Goal: Information Seeking & Learning: Learn about a topic

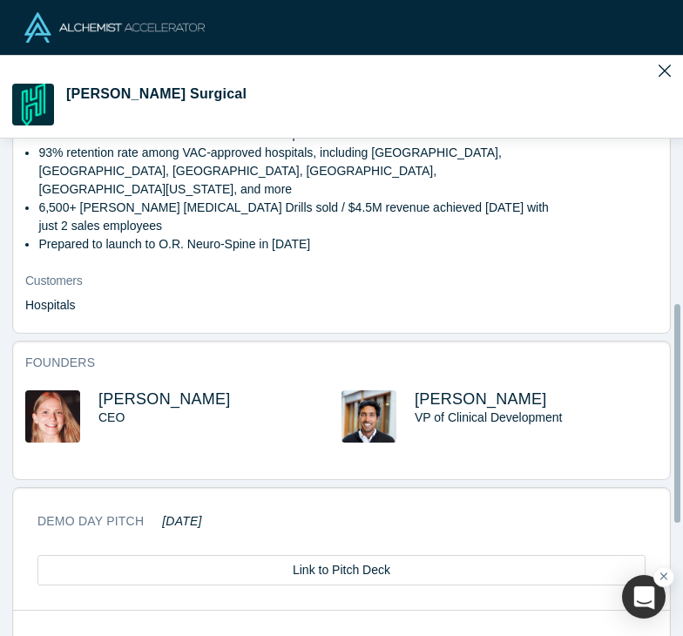
scroll to position [990, 0]
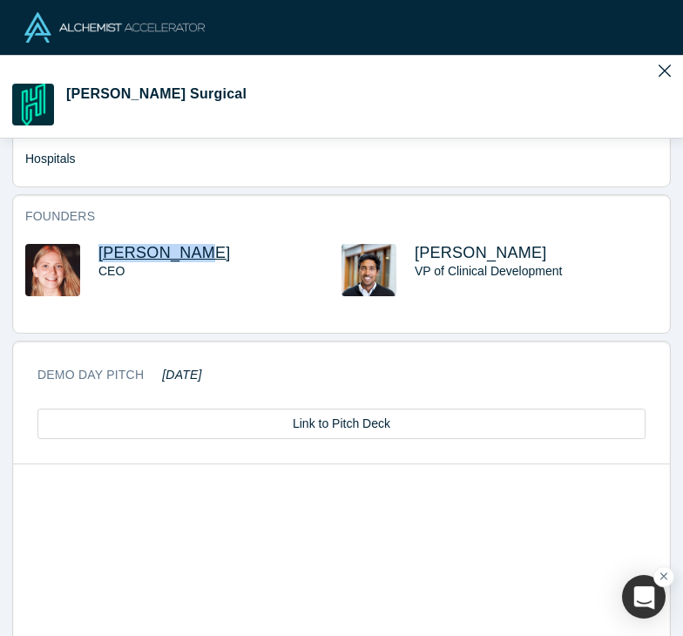
drag, startPoint x: 192, startPoint y: 217, endPoint x: 100, endPoint y: 218, distance: 91.5
click at [100, 244] on h3 "[PERSON_NAME]" at bounding box center [219, 253] width 243 height 18
copy span "[PERSON_NAME]"
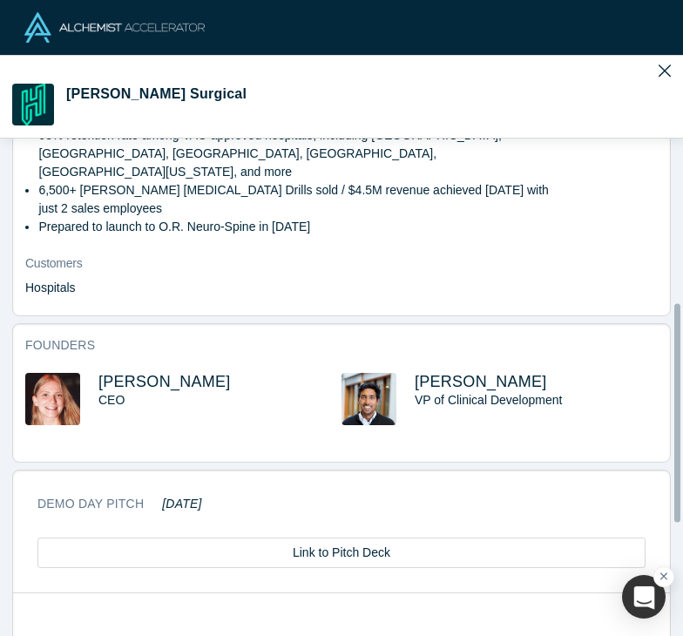
scroll to position [861, 0]
click at [455, 373] on span "[PERSON_NAME]" at bounding box center [481, 381] width 132 height 17
drag, startPoint x: 404, startPoint y: 343, endPoint x: 479, endPoint y: 350, distance: 76.1
click at [479, 373] on div "Amit Ayer VP of Clinical Development" at bounding box center [500, 411] width 316 height 77
copy span "Amit Ayer"
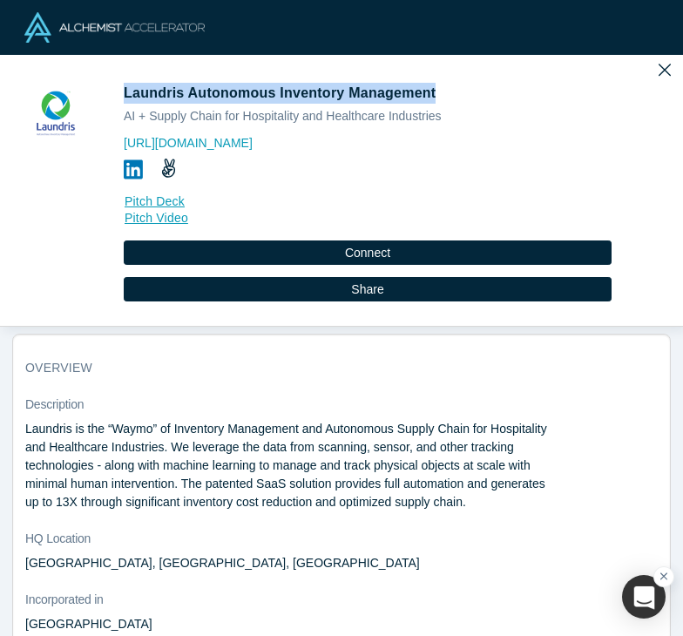
drag, startPoint x: 121, startPoint y: 92, endPoint x: 424, endPoint y: 87, distance: 303.4
click at [424, 87] on div "Laundris Autonomous Inventory Management AI + Supply Chain for Hospitality and …" at bounding box center [341, 204] width 659 height 243
copy span "Laundris Autonomous Inventory Management"
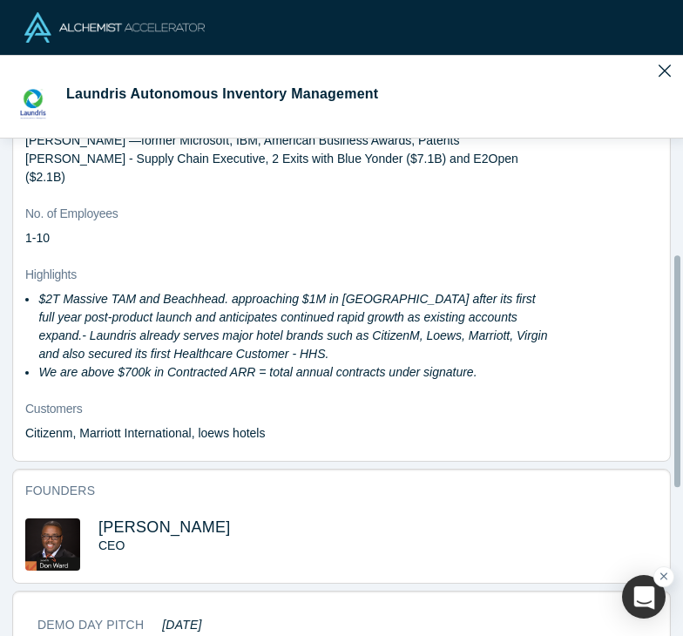
scroll to position [795, 0]
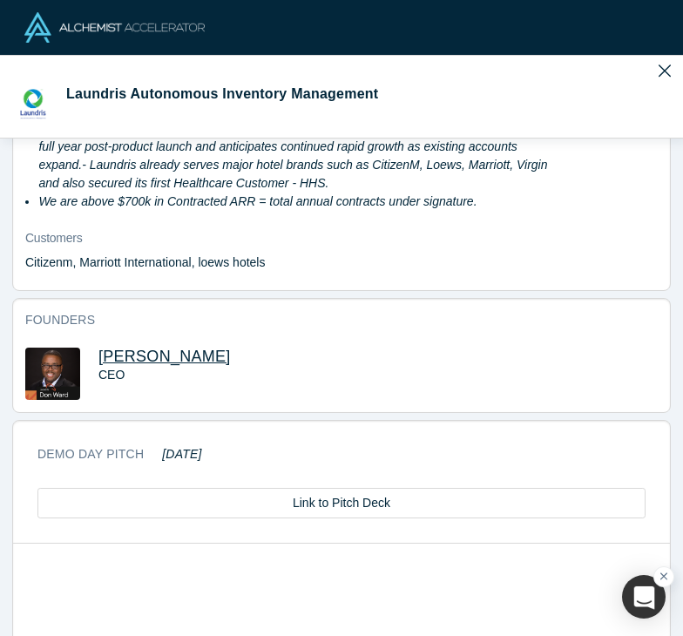
click at [144, 348] on span "Don Ward" at bounding box center [164, 356] width 132 height 17
click at [171, 348] on h3 "Don Ward" at bounding box center [219, 357] width 243 height 18
drag, startPoint x: 171, startPoint y: 337, endPoint x: 98, endPoint y: 338, distance: 73.2
click at [98, 348] on h3 "Don Ward" at bounding box center [219, 357] width 243 height 18
copy span "Don Ward"
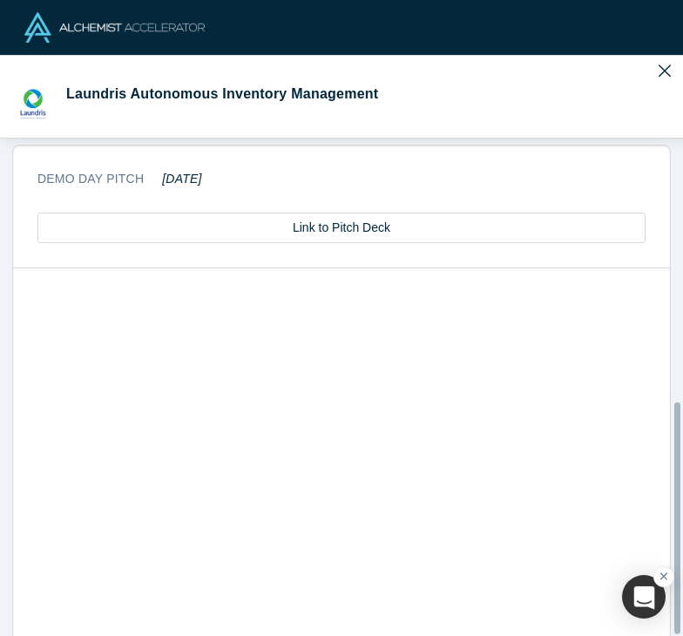
scroll to position [1082, 0]
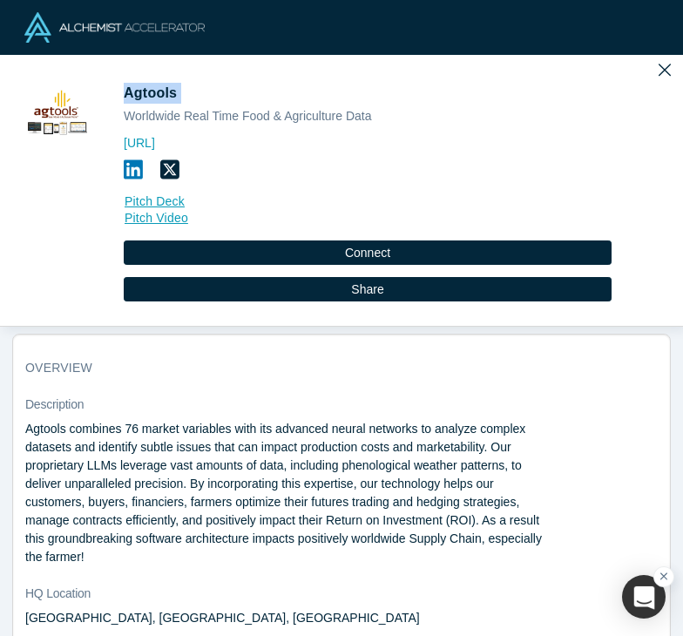
drag, startPoint x: 180, startPoint y: 94, endPoint x: 124, endPoint y: 98, distance: 55.9
click at [124, 98] on h1 "Agtools" at bounding box center [368, 93] width 488 height 21
copy span "Agtools"
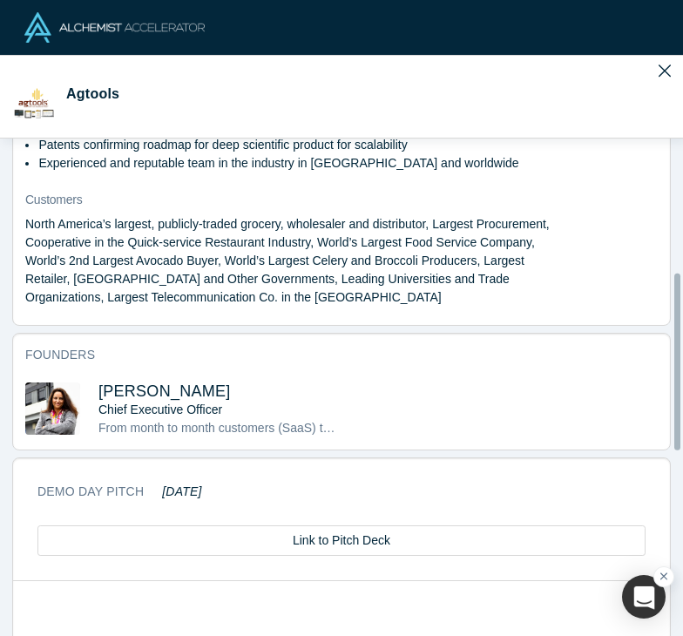
scroll to position [1049, 0]
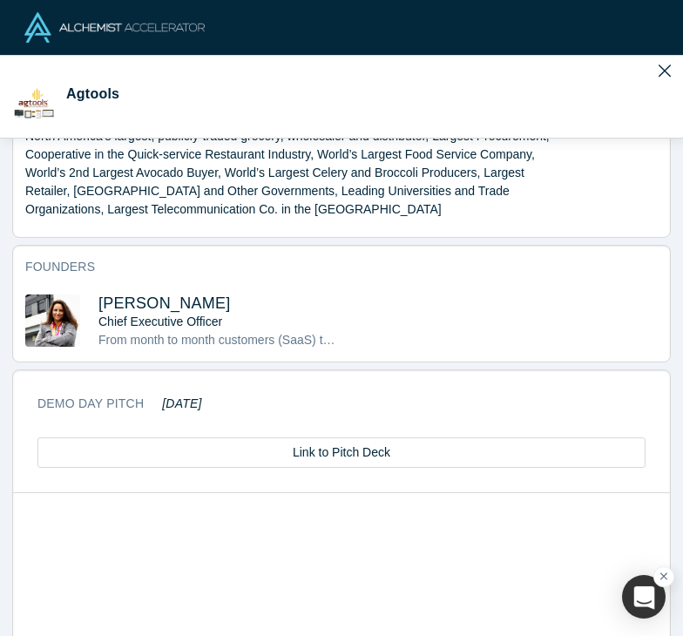
click at [219, 304] on h3 "Martha Montoya" at bounding box center [219, 304] width 243 height 18
drag, startPoint x: 93, startPoint y: 302, endPoint x: 221, endPoint y: 308, distance: 128.2
click at [221, 308] on div "Martha Montoya Chief Executive Officer From month to month customers (SaaS) to …" at bounding box center [183, 322] width 316 height 55
copy span "Martha Montoya"
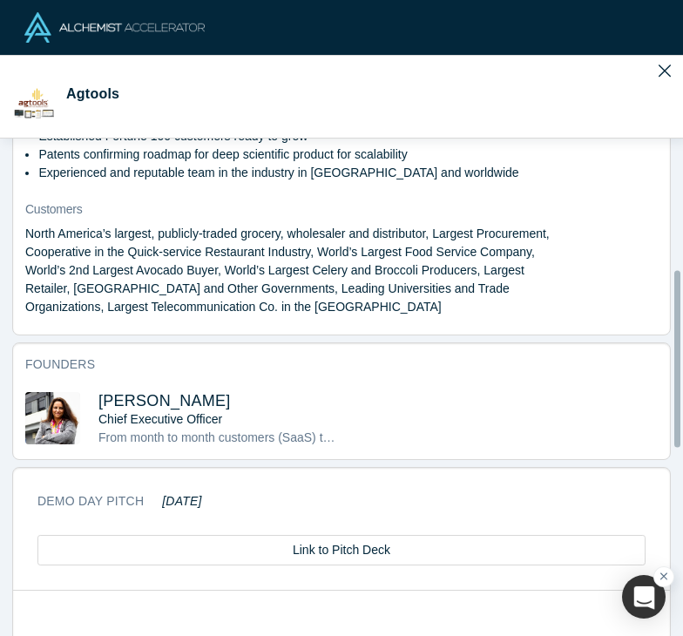
scroll to position [951, 0]
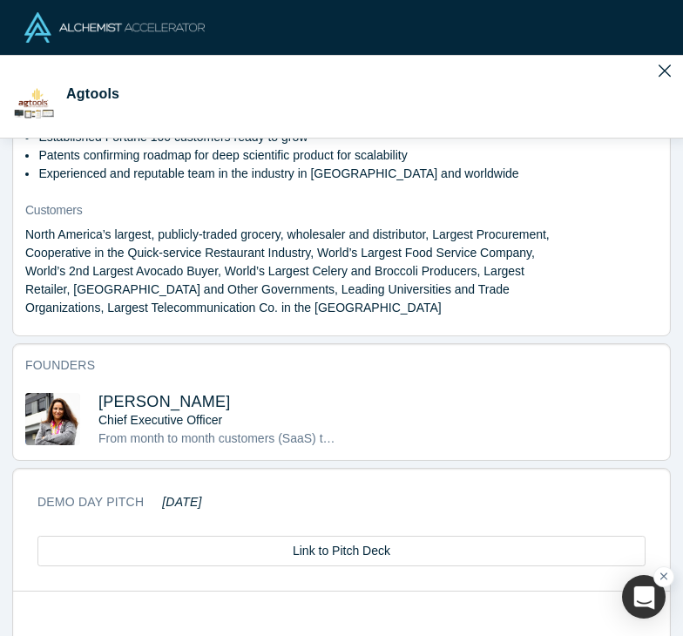
click at [260, 402] on h3 "Martha Montoya" at bounding box center [219, 402] width 243 height 18
click at [170, 400] on span "Martha Montoya" at bounding box center [164, 401] width 132 height 17
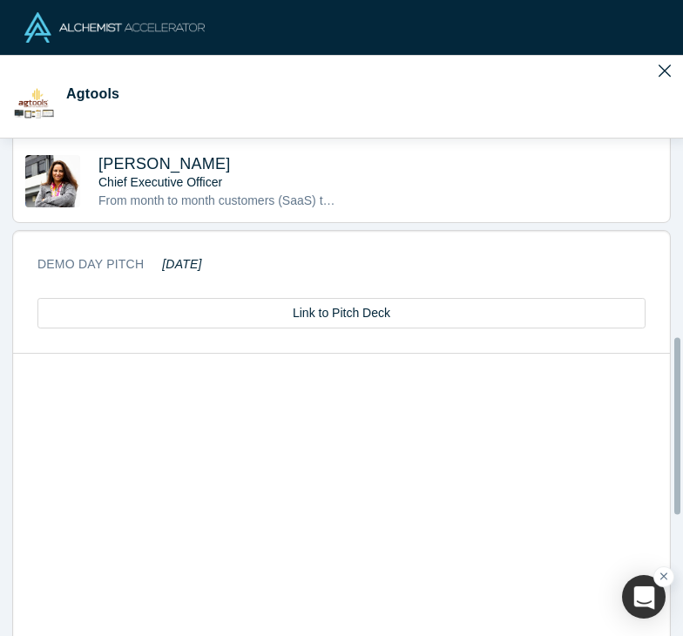
scroll to position [1192, 0]
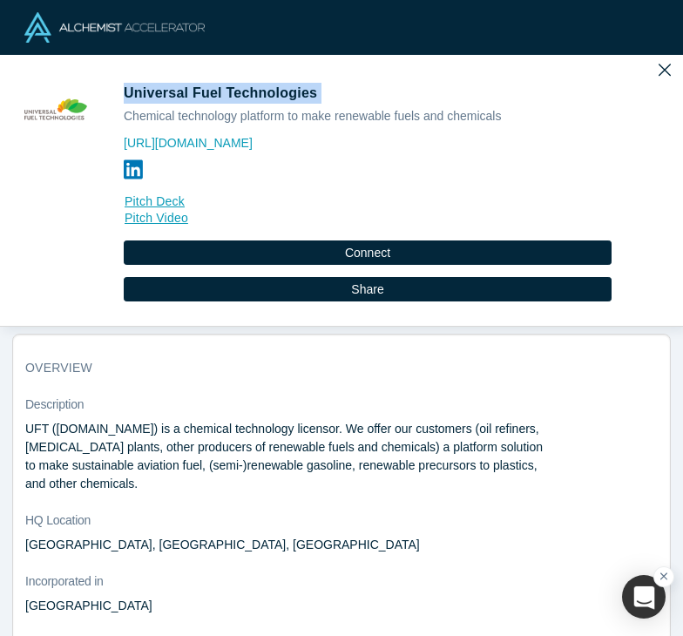
drag, startPoint x: 307, startPoint y: 95, endPoint x: 124, endPoint y: 92, distance: 183.1
click at [124, 92] on span "Universal Fuel Technologies" at bounding box center [223, 92] width 198 height 15
copy span "Universal Fuel Technologies"
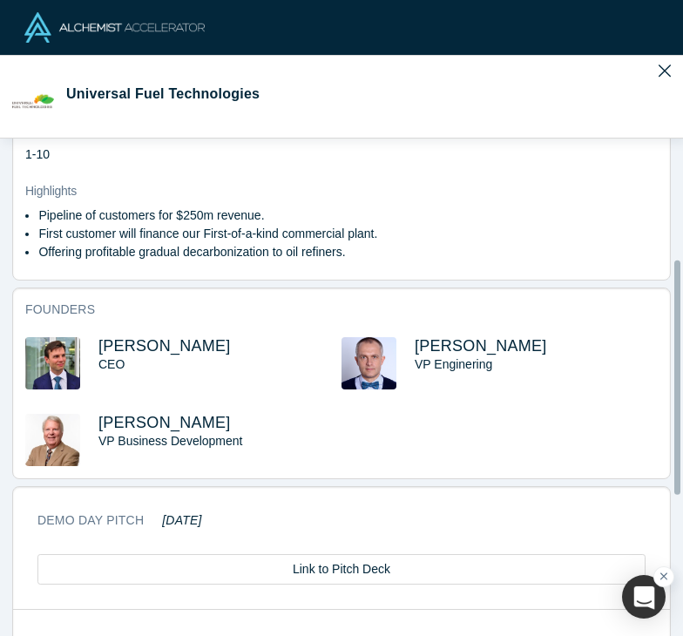
scroll to position [689, 0]
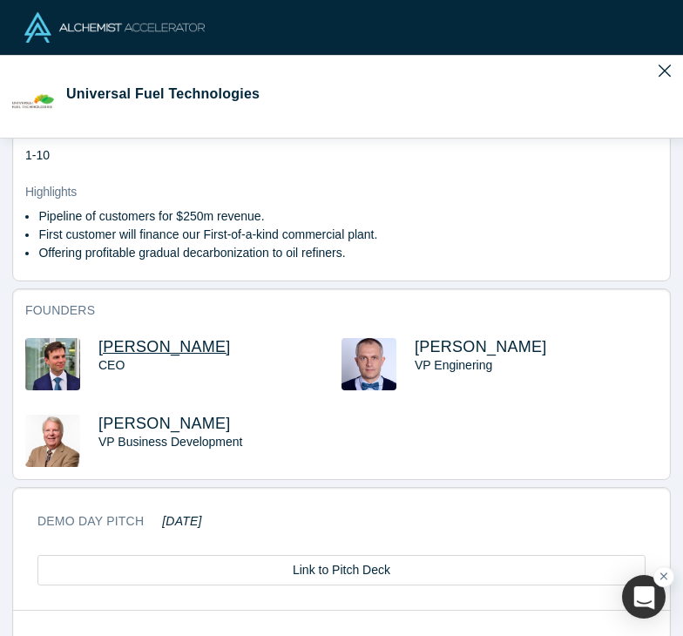
drag, startPoint x: 216, startPoint y: 346, endPoint x: 99, endPoint y: 351, distance: 116.9
click at [99, 351] on h3 "Alexei Beltyukov" at bounding box center [219, 347] width 243 height 18
copy span "Alexei Beltyukov"
drag, startPoint x: 534, startPoint y: 346, endPoint x: 410, endPoint y: 348, distance: 124.7
click at [415, 348] on h3 "Denis Pchelintsev" at bounding box center [536, 347] width 243 height 18
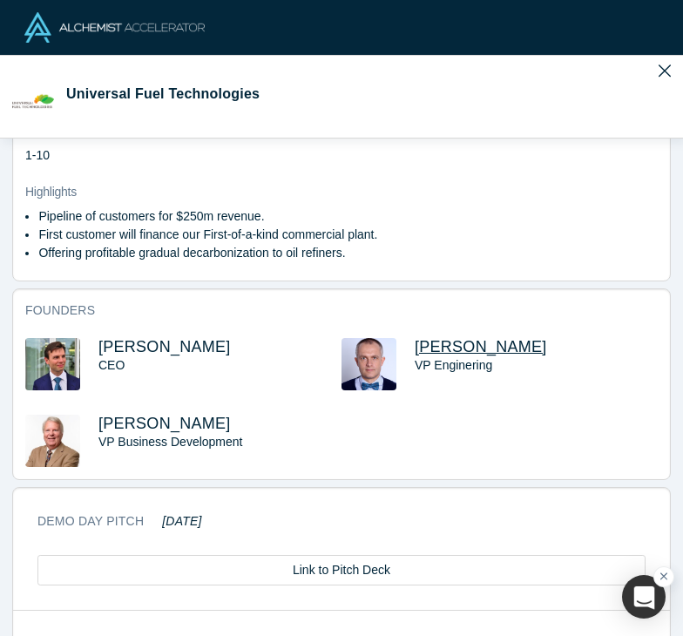
copy span "Denis Pchelintsev"
drag, startPoint x: 198, startPoint y: 423, endPoint x: 98, endPoint y: 424, distance: 99.4
click at [98, 424] on h3 "Stephen Sims" at bounding box center [219, 424] width 243 height 18
copy span "Stephen Sims"
click at [172, 346] on span "Alexei Beltyukov" at bounding box center [164, 346] width 132 height 17
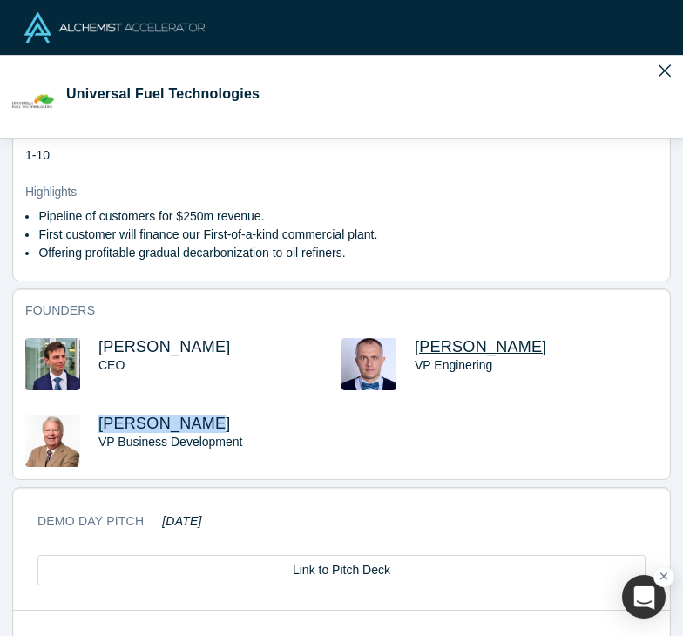
click at [420, 350] on span "Denis Pchelintsev" at bounding box center [481, 346] width 132 height 17
click at [122, 423] on span "Stephen Sims" at bounding box center [164, 423] width 132 height 17
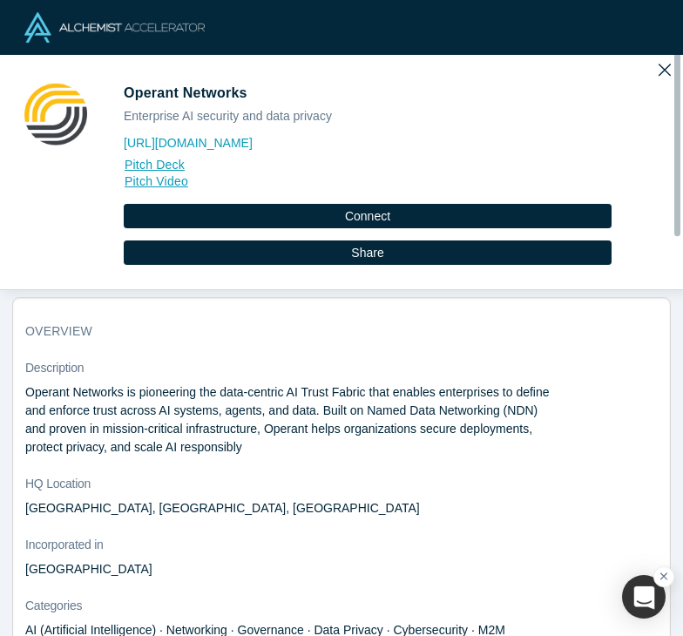
scroll to position [7, 0]
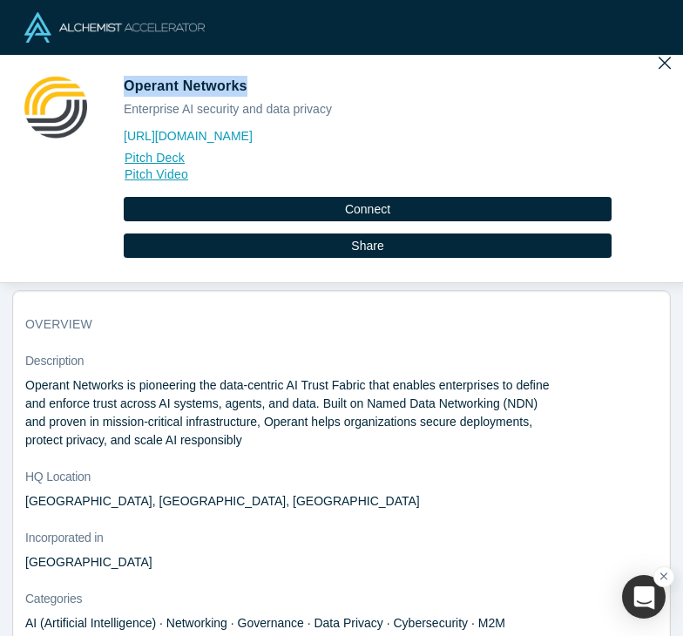
drag, startPoint x: 244, startPoint y: 85, endPoint x: 126, endPoint y: 87, distance: 118.6
click at [126, 87] on span "Operant Networks" at bounding box center [187, 85] width 127 height 15
copy span "Operant Networks"
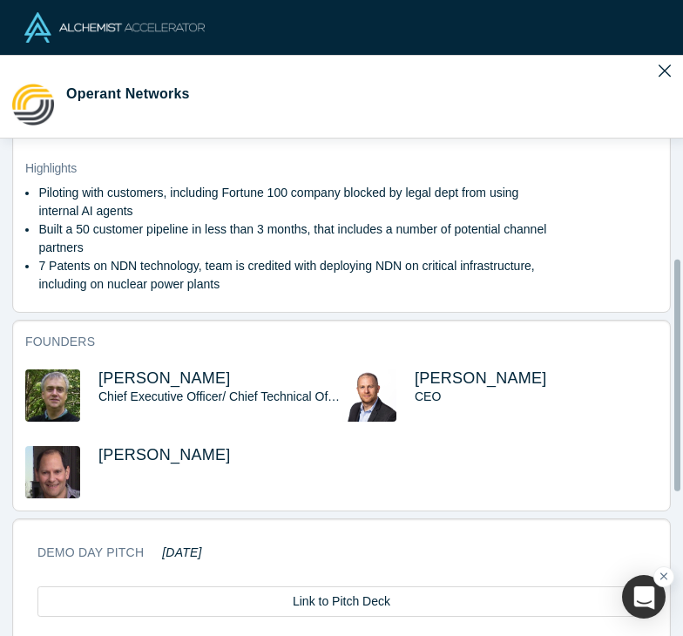
scroll to position [703, 0]
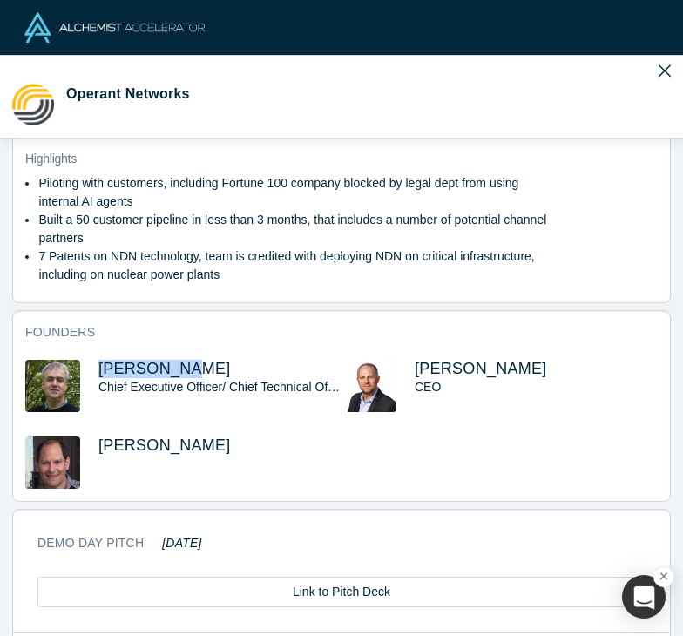
drag, startPoint x: 185, startPoint y: 350, endPoint x: 98, endPoint y: 354, distance: 87.3
click at [98, 360] on div "Randy King Chief Executive Officer/ Chief Technical Officer" at bounding box center [183, 398] width 316 height 77
copy span "Randy King"
drag, startPoint x: 490, startPoint y: 352, endPoint x: 409, endPoint y: 353, distance: 81.1
click at [415, 360] on h3 "Keith Rose" at bounding box center [536, 369] width 243 height 18
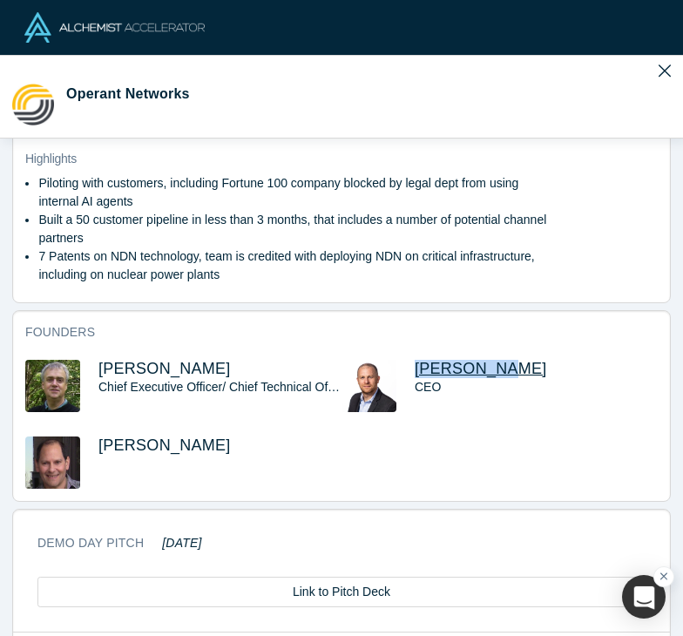
copy span "Keith Rose"
drag, startPoint x: 173, startPoint y: 429, endPoint x: 94, endPoint y: 433, distance: 79.4
click at [94, 437] on div "Dave Bass" at bounding box center [183, 463] width 316 height 52
copy span "Dave Bass"
click at [164, 360] on span "Randy King" at bounding box center [164, 368] width 132 height 17
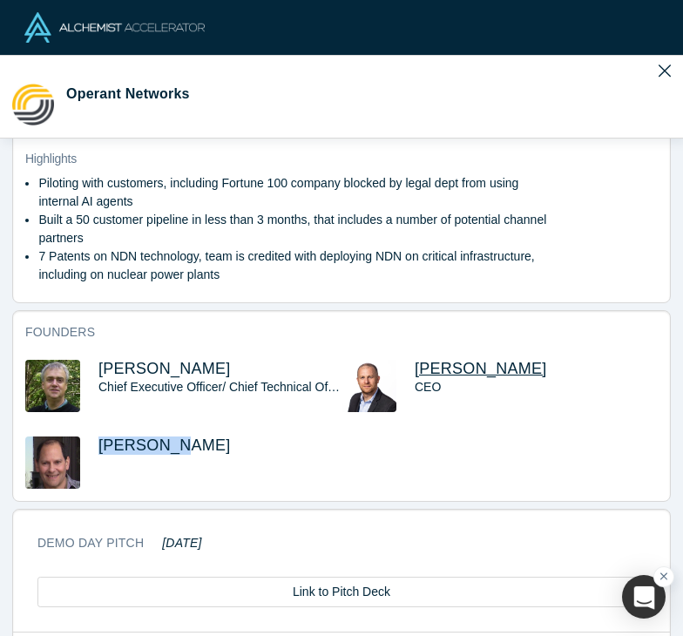
click at [424, 360] on span "Keith Rose" at bounding box center [481, 368] width 132 height 17
click at [143, 437] on span "Dave Bass" at bounding box center [164, 445] width 132 height 17
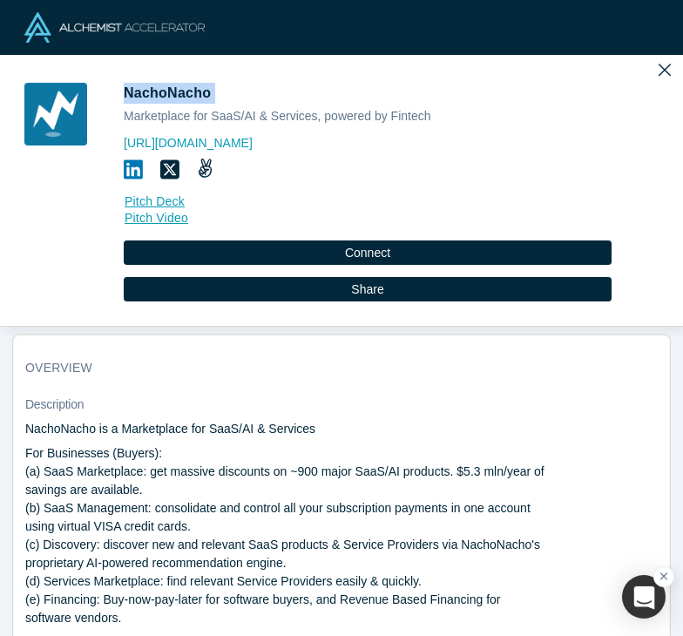
drag, startPoint x: 209, startPoint y: 93, endPoint x: 119, endPoint y: 98, distance: 90.8
click at [119, 98] on div "NachoNacho Marketplace for SaaS/AI & Services, powered by Fintech https://nacho…" at bounding box center [341, 204] width 659 height 243
copy span "NachoNacho"
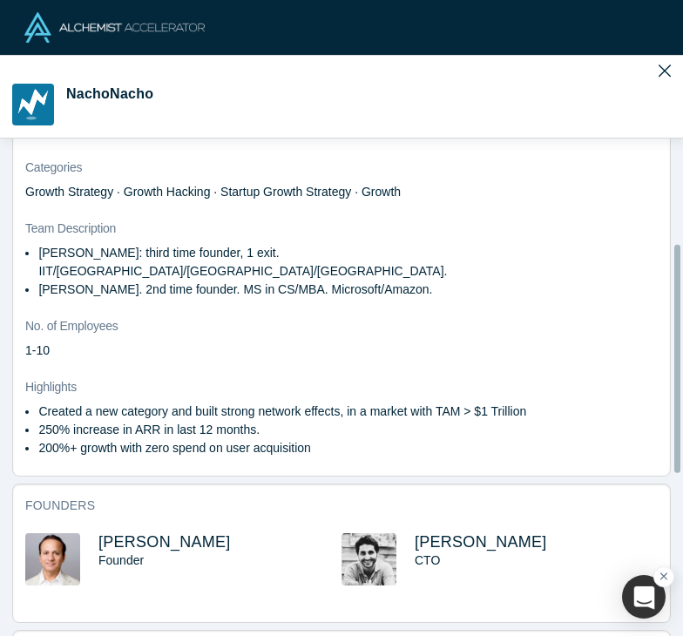
scroll to position [725, 0]
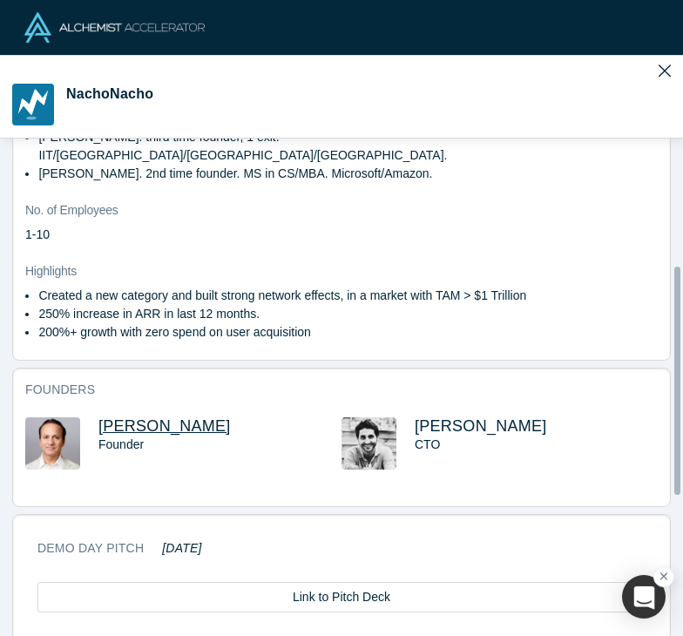
click at [127, 418] on span "Sanjay Goel" at bounding box center [164, 426] width 132 height 17
drag, startPoint x: 185, startPoint y: 407, endPoint x: 95, endPoint y: 409, distance: 89.8
click at [95, 418] on div "Sanjay Goel Founder" at bounding box center [183, 456] width 316 height 77
copy span "Sanjay Goel"
click at [524, 418] on h3 "Alan Szternberg" at bounding box center [536, 427] width 243 height 18
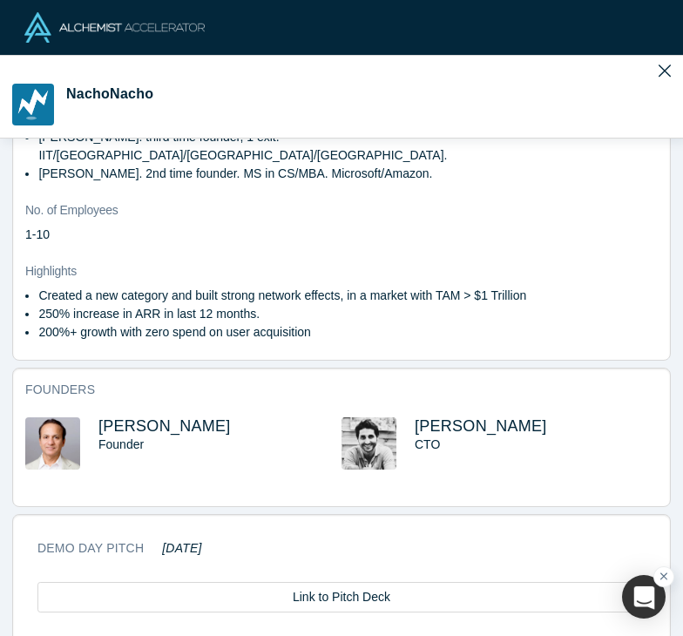
drag, startPoint x: 528, startPoint y: 404, endPoint x: 404, endPoint y: 403, distance: 124.6
click at [404, 418] on div "Alan Szternberg CTO" at bounding box center [500, 456] width 316 height 77
copy span "Alan Szternberg"
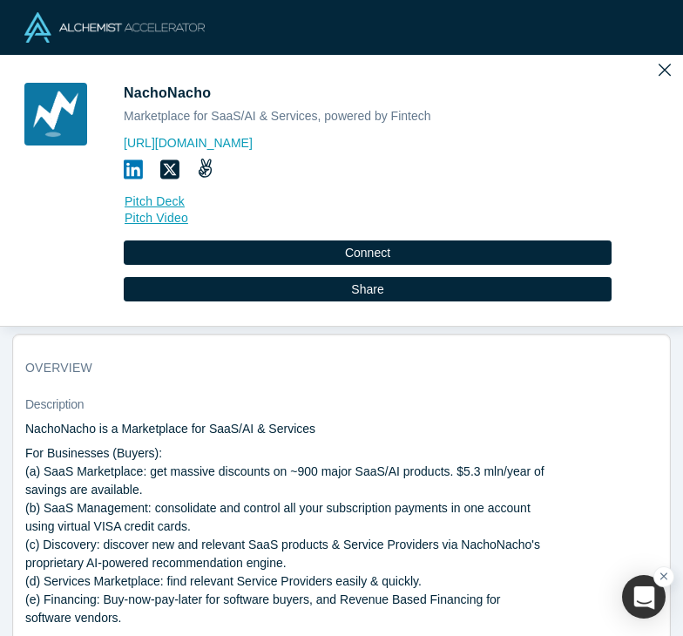
scroll to position [73, 0]
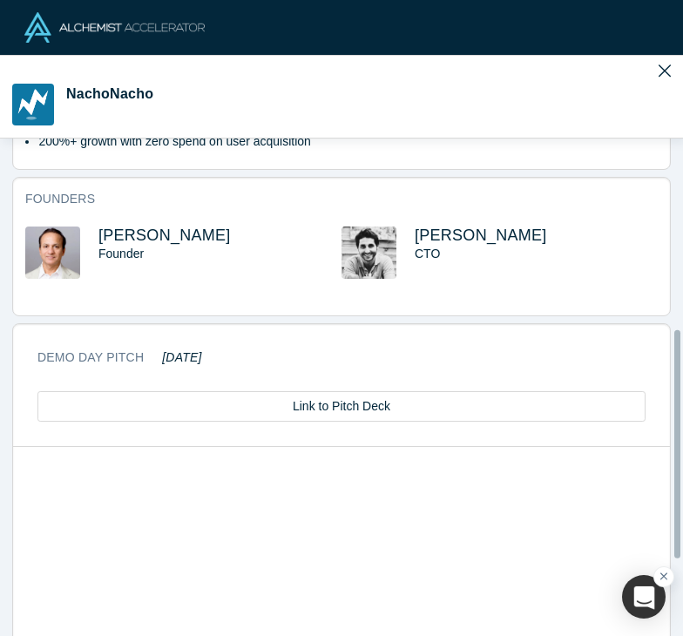
scroll to position [938, 0]
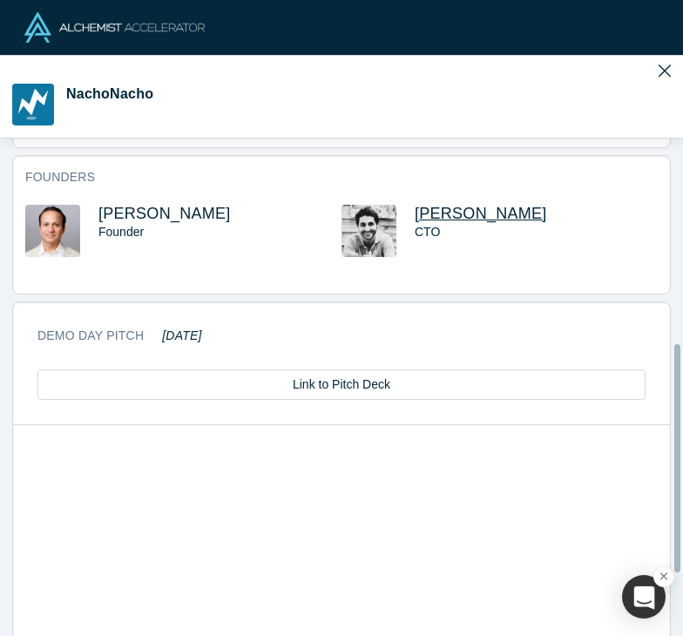
click at [451, 205] on span "[PERSON_NAME]" at bounding box center [481, 213] width 132 height 17
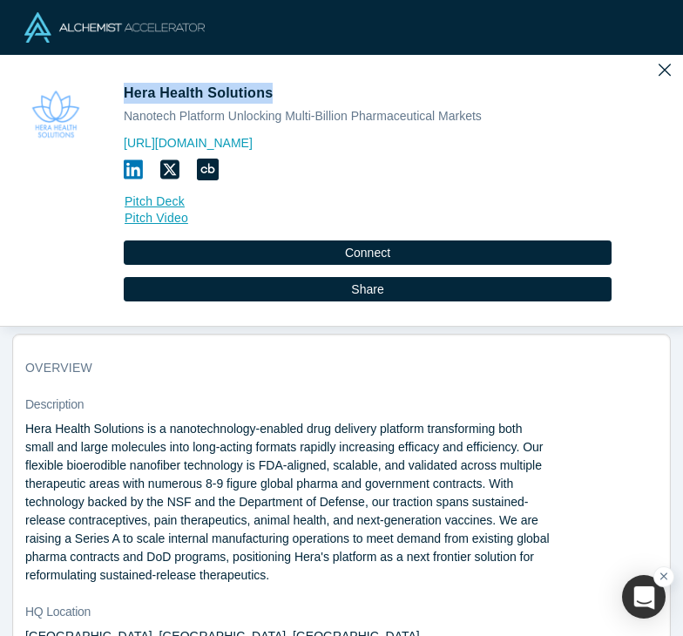
drag, startPoint x: 265, startPoint y: 92, endPoint x: 126, endPoint y: 97, distance: 139.6
click at [126, 97] on span "Hera Health Solutions" at bounding box center [200, 92] width 153 height 15
copy span "Hera Health Solutions"
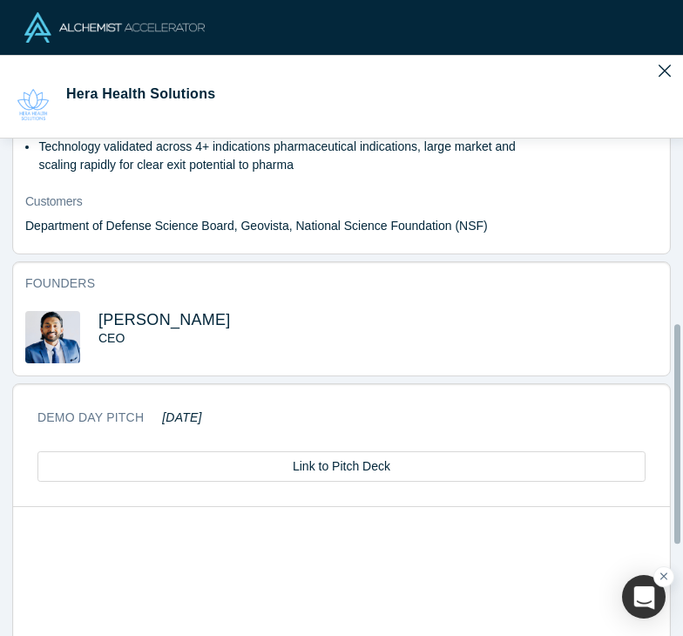
scroll to position [920, 0]
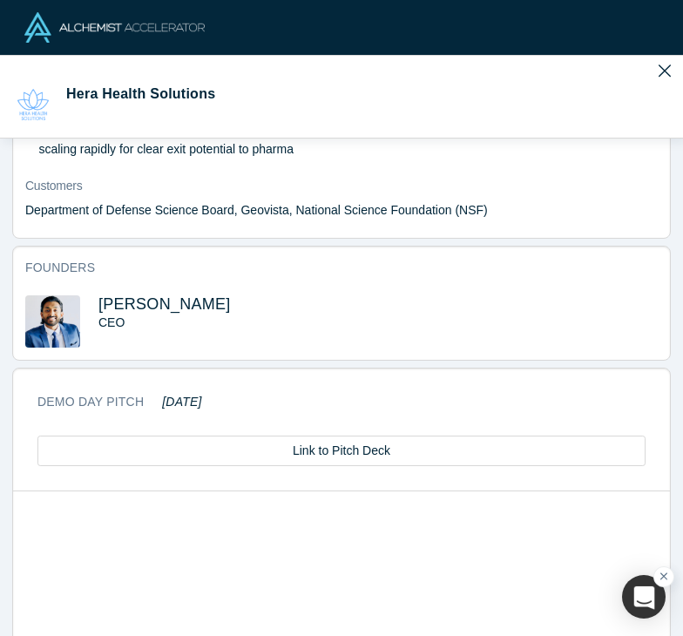
drag, startPoint x: 210, startPoint y: 303, endPoint x: 92, endPoint y: 307, distance: 117.7
click at [92, 307] on div "[PERSON_NAME] CEO" at bounding box center [183, 321] width 316 height 52
copy span "[PERSON_NAME]"
click at [265, 288] on div "Founders [PERSON_NAME] CEO" at bounding box center [341, 303] width 657 height 113
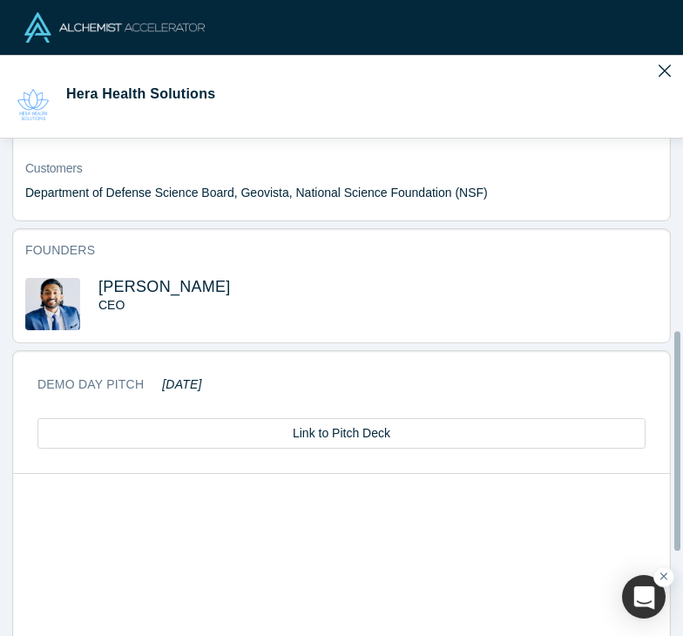
scroll to position [936, 0]
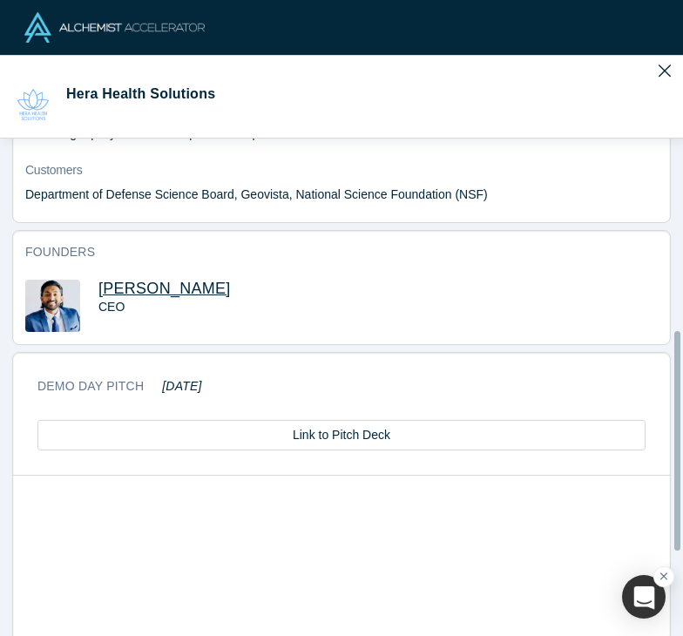
click at [164, 281] on span "[PERSON_NAME]" at bounding box center [164, 288] width 132 height 17
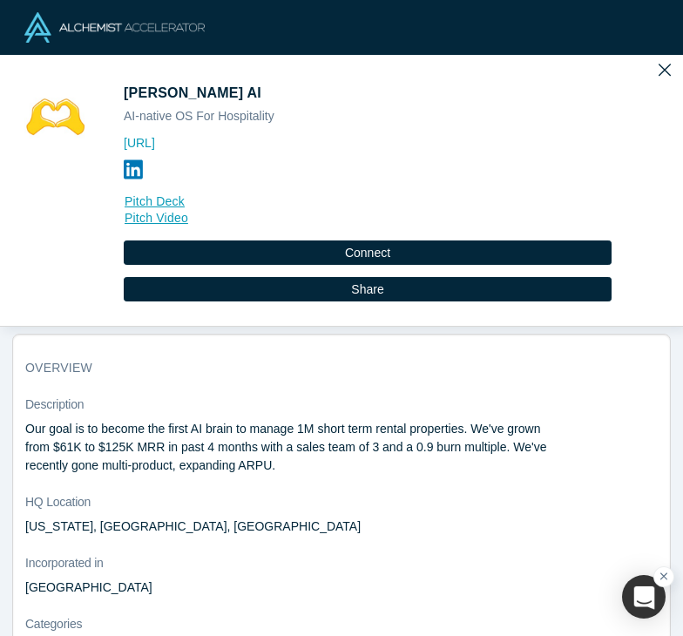
click at [146, 98] on span "[PERSON_NAME] AI" at bounding box center [195, 92] width 142 height 15
drag, startPoint x: 179, startPoint y: 97, endPoint x: 121, endPoint y: 98, distance: 57.5
click at [121, 98] on div "[PERSON_NAME] AI AI-native OS For Hospitality [URL] Pitch Deck Pitch Video Conn…" at bounding box center [341, 204] width 659 height 243
copy span "[PERSON_NAME] AI"
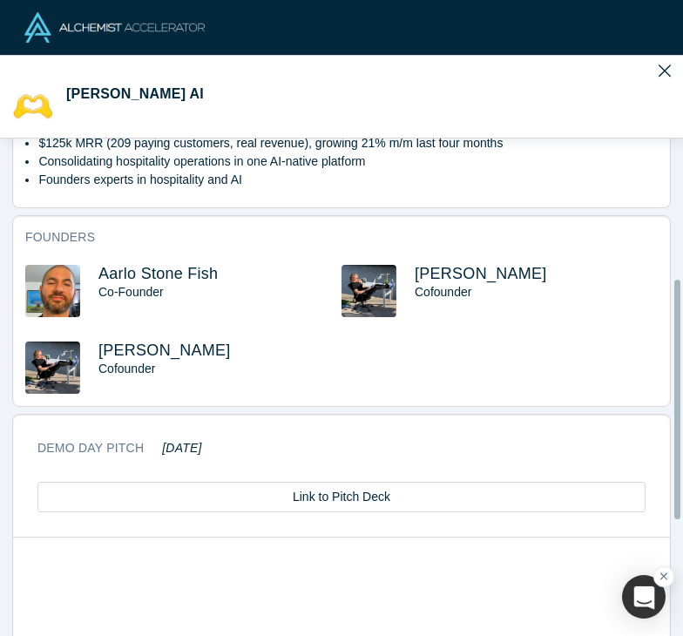
scroll to position [724, 0]
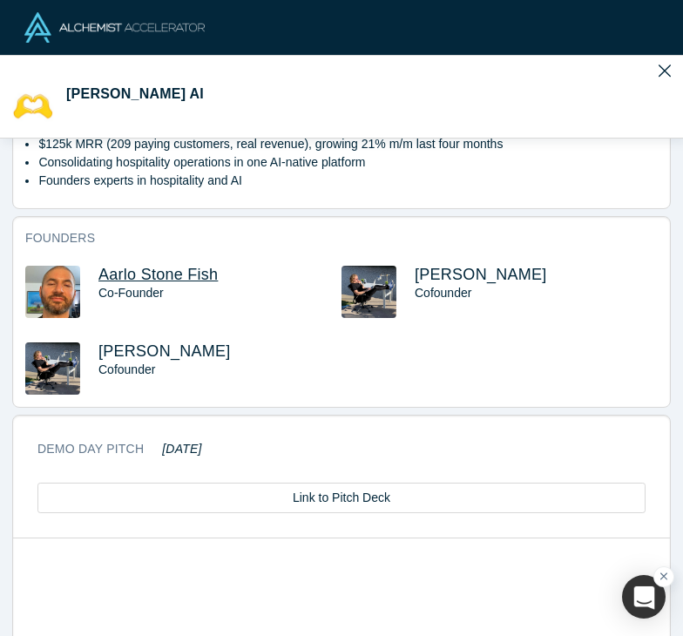
click at [179, 273] on span "Aarlo Stone Fish" at bounding box center [157, 274] width 119 height 17
drag, startPoint x: 218, startPoint y: 274, endPoint x: 97, endPoint y: 276, distance: 121.2
click at [97, 276] on div "Aarlo Stone Fish Co-Founder" at bounding box center [183, 304] width 316 height 77
copy span "Aarlo Stone Fish"
drag, startPoint x: 502, startPoint y: 275, endPoint x: 411, endPoint y: 277, distance: 90.7
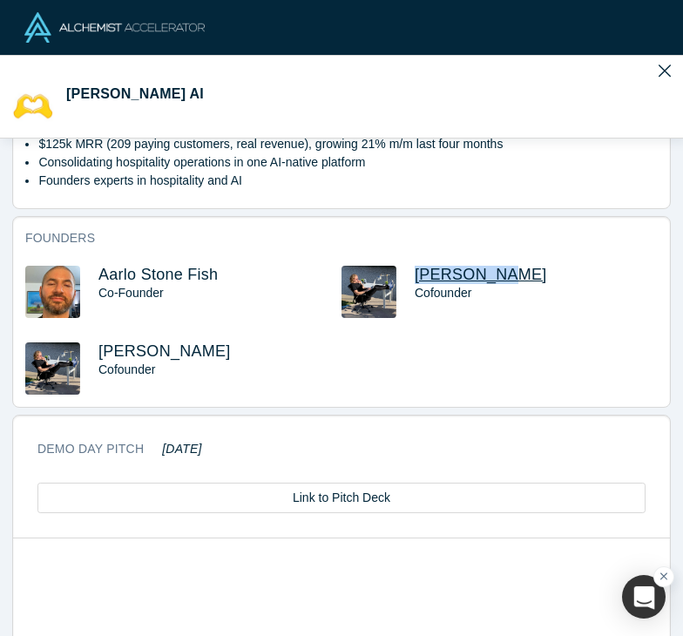
click at [415, 277] on h3 "[PERSON_NAME]" at bounding box center [536, 275] width 243 height 18
copy span "[PERSON_NAME]"
click at [153, 268] on span "Aarlo Stone Fish" at bounding box center [157, 274] width 119 height 17
click at [430, 268] on span "[PERSON_NAME]" at bounding box center [481, 274] width 132 height 17
click at [116, 355] on span "[PERSON_NAME]" at bounding box center [164, 351] width 132 height 17
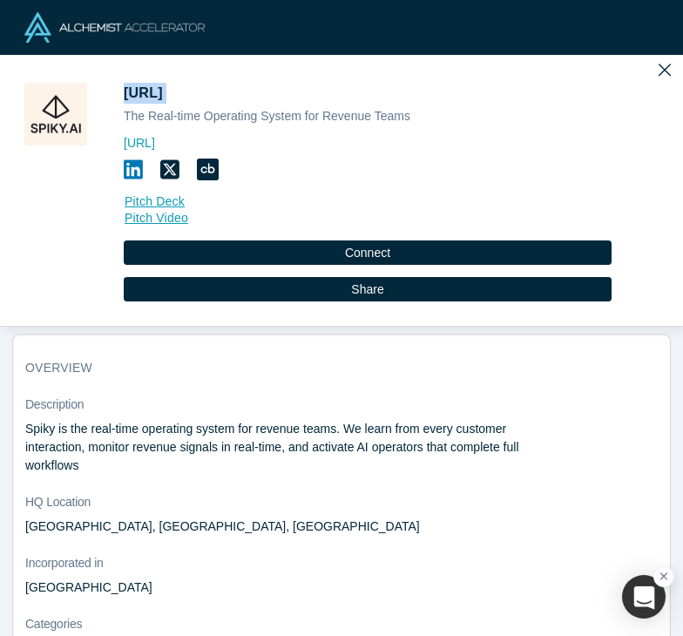
drag, startPoint x: 174, startPoint y: 93, endPoint x: 124, endPoint y: 98, distance: 50.7
click at [124, 98] on span "[URL]" at bounding box center [145, 92] width 43 height 15
copy span "[URL]"
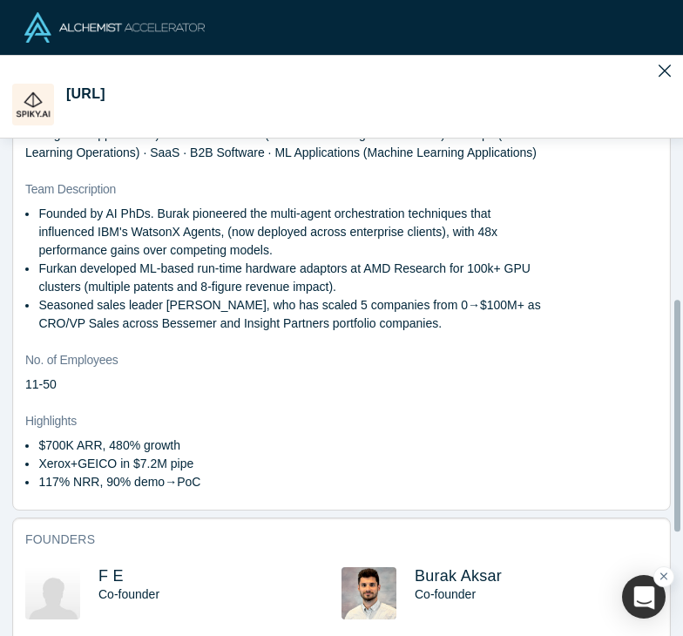
scroll to position [825, 0]
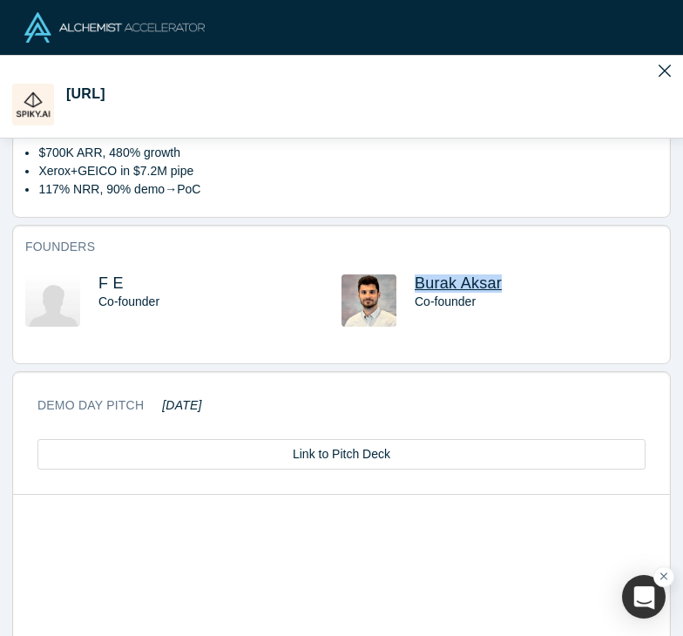
drag, startPoint x: 496, startPoint y: 283, endPoint x: 411, endPoint y: 285, distance: 85.4
click at [415, 285] on h3 "Burak Aksar" at bounding box center [536, 284] width 243 height 18
copy span "Burak Aksar"
click at [105, 277] on span "F E" at bounding box center [110, 283] width 25 height 17
click at [449, 279] on span "Burak Aksar" at bounding box center [458, 283] width 87 height 17
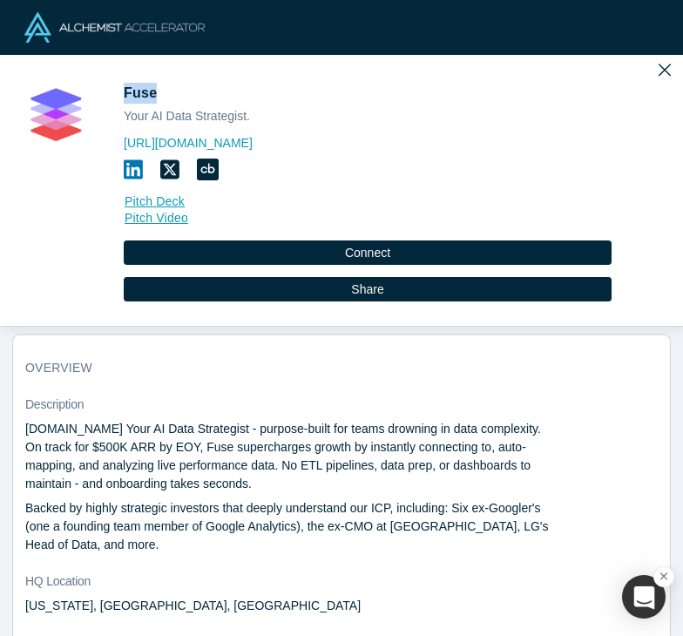
drag, startPoint x: 154, startPoint y: 92, endPoint x: 120, endPoint y: 96, distance: 34.3
click at [120, 96] on div "Fuse Your AI Data Strategist. [URL][DOMAIN_NAME] Pitch Deck Pitch Video Connect…" at bounding box center [341, 204] width 659 height 243
copy span "Fuse"
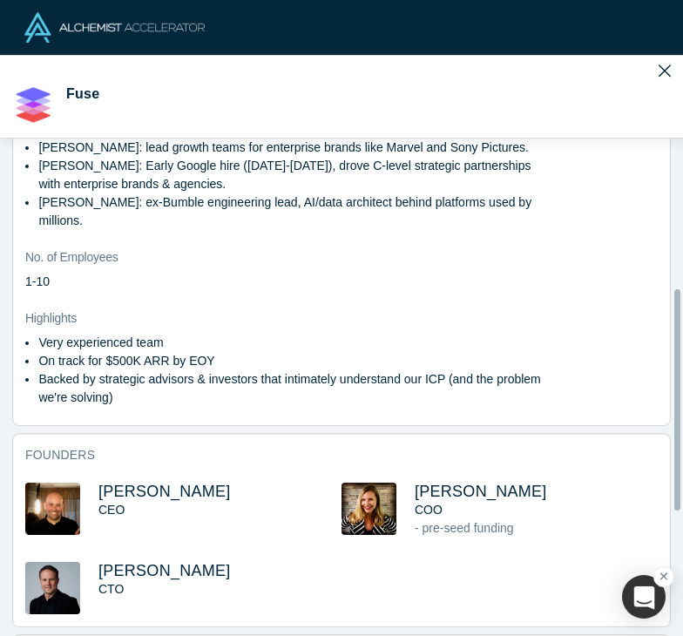
scroll to position [815, 0]
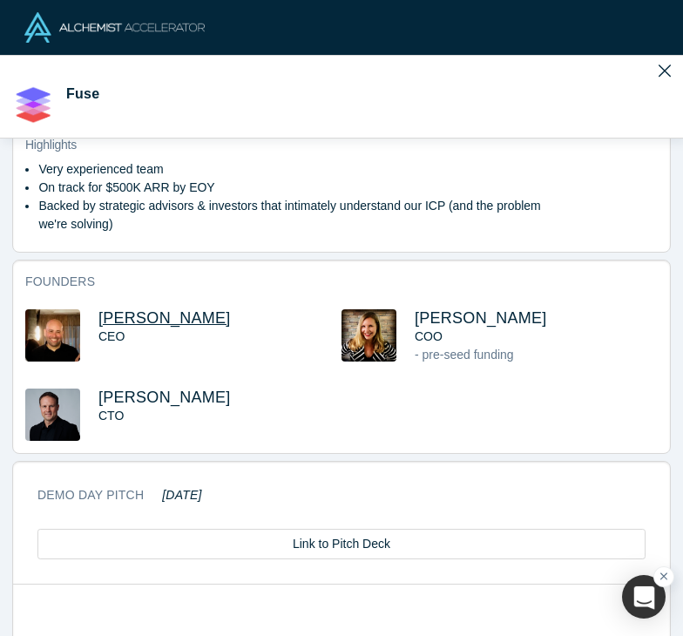
drag, startPoint x: 209, startPoint y: 320, endPoint x: 98, endPoint y: 318, distance: 111.6
click at [98, 318] on h3 "[PERSON_NAME]" at bounding box center [219, 318] width 243 height 18
copy span "[PERSON_NAME]"
drag, startPoint x: 488, startPoint y: 318, endPoint x: 404, endPoint y: 323, distance: 84.7
click at [404, 323] on div "[PERSON_NAME] COO - pre-seed funding" at bounding box center [500, 348] width 316 height 79
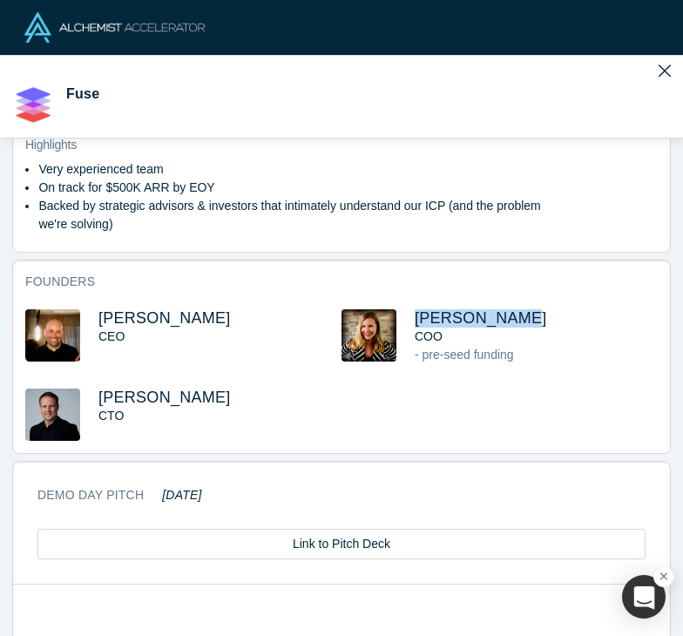
copy span "[PERSON_NAME]"
drag, startPoint x: 198, startPoint y: 398, endPoint x: 100, endPoint y: 396, distance: 97.7
click at [100, 396] on h3 "[PERSON_NAME]" at bounding box center [219, 398] width 243 height 18
copy span "[PERSON_NAME]"
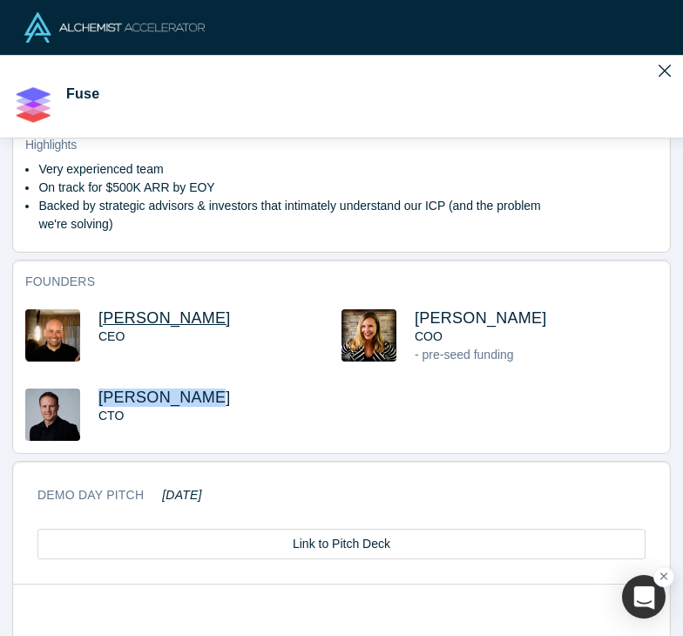
click at [164, 321] on span "[PERSON_NAME]" at bounding box center [164, 317] width 132 height 17
click at [438, 322] on span "[PERSON_NAME]" at bounding box center [481, 317] width 132 height 17
click at [118, 396] on span "[PERSON_NAME]" at bounding box center [164, 397] width 132 height 17
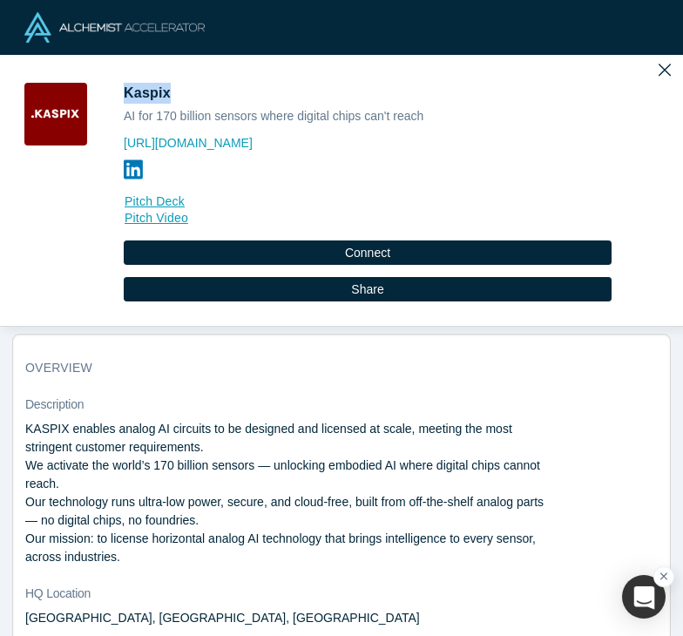
drag, startPoint x: 164, startPoint y: 95, endPoint x: 123, endPoint y: 95, distance: 41.0
click at [124, 95] on span "Kaspix" at bounding box center [149, 92] width 51 height 15
copy span "Kaspix"
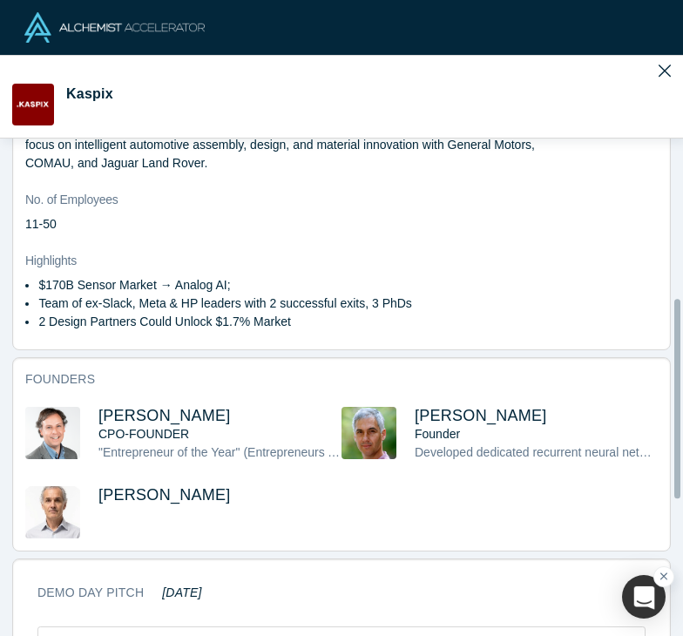
scroll to position [931, 0]
drag, startPoint x: 230, startPoint y: 395, endPoint x: 96, endPoint y: 403, distance: 134.5
click at [96, 407] on div "Andres Valdivieso CPO-FOUNDER "Entrepreneur of the Year" (Entrepreneurs Associa…" at bounding box center [183, 446] width 316 height 79
copy span "Andres Valdivieso"
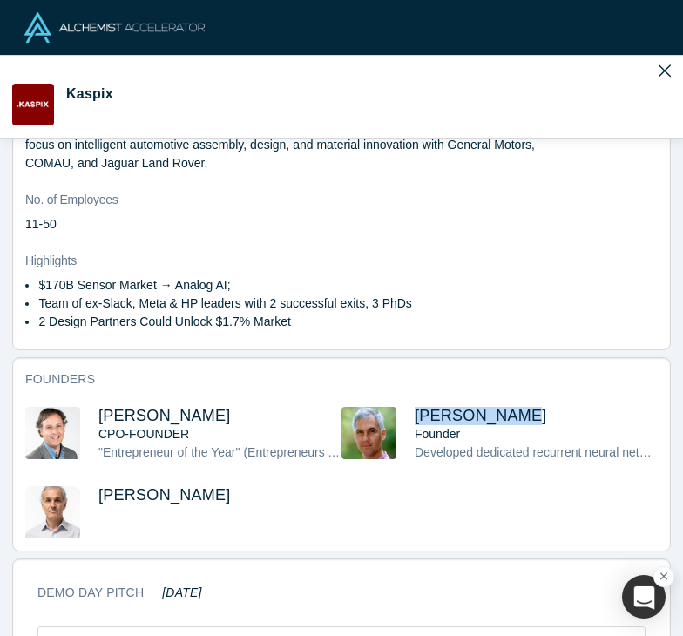
drag, startPoint x: 506, startPoint y: 399, endPoint x: 404, endPoint y: 402, distance: 101.1
click at [404, 407] on div "Pablo Zegers Founder Developed dedicated recurrent neural network architectures…" at bounding box center [500, 446] width 316 height 79
copy span "Pablo Zegers"
drag, startPoint x: 232, startPoint y: 473, endPoint x: 99, endPoint y: 484, distance: 132.9
click at [99, 486] on h3 "Eduardo Izquierdo" at bounding box center [219, 495] width 243 height 18
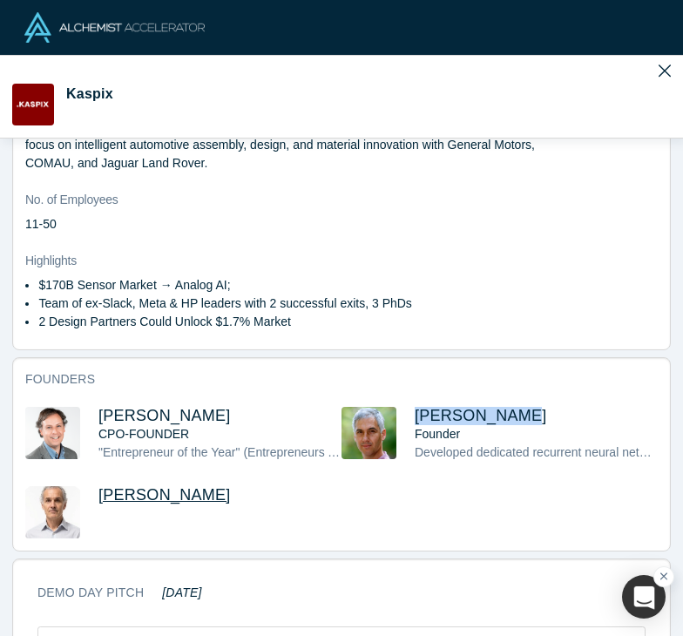
copy span "Eduardo Izquierdo"
click at [187, 407] on span "Andres Valdivieso" at bounding box center [164, 415] width 132 height 17
click at [435, 407] on span "Pablo Zegers" at bounding box center [481, 415] width 132 height 17
click at [180, 486] on span "Eduardo Izquierdo" at bounding box center [164, 494] width 132 height 17
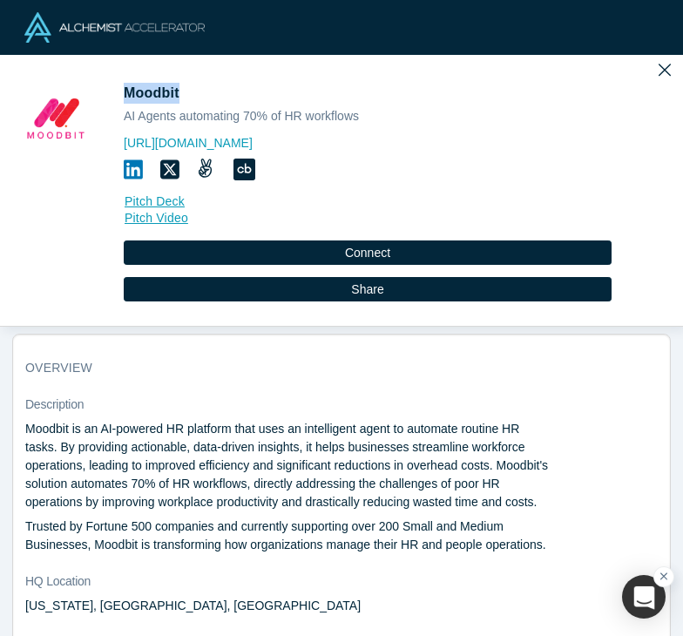
drag, startPoint x: 179, startPoint y: 92, endPoint x: 127, endPoint y: 96, distance: 51.6
click at [127, 96] on span "Moodbit" at bounding box center [154, 92] width 60 height 15
copy span "Moodbit"
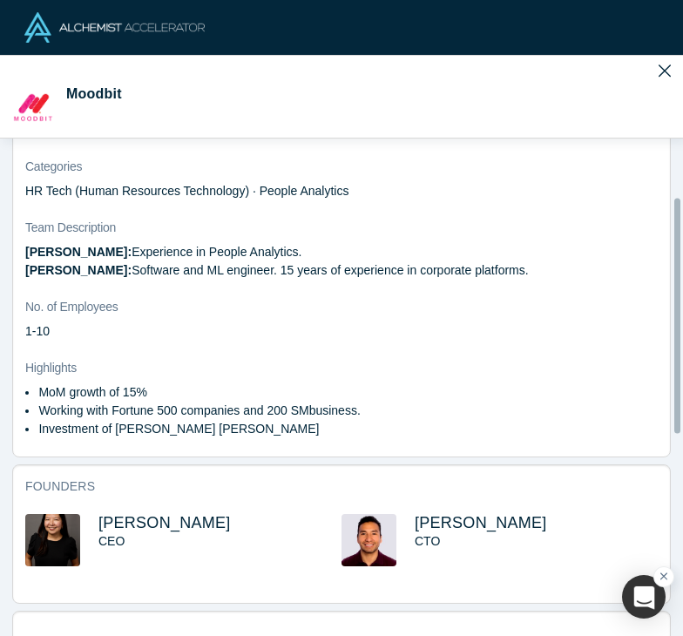
scroll to position [781, 0]
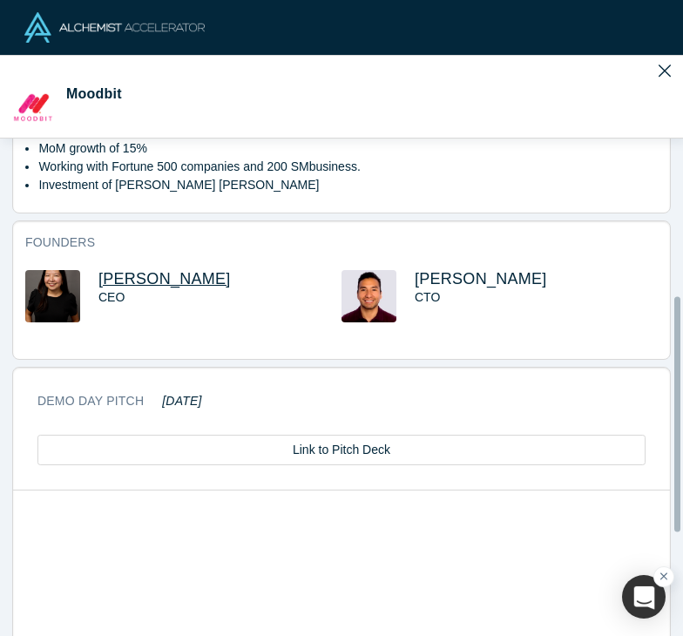
click at [143, 288] on span "Miho Shoji" at bounding box center [164, 278] width 132 height 17
drag, startPoint x: 180, startPoint y: 291, endPoint x: 98, endPoint y: 297, distance: 81.3
click at [98, 289] on h3 "Miho Shoji" at bounding box center [219, 279] width 243 height 18
copy span "Miho Shoji"
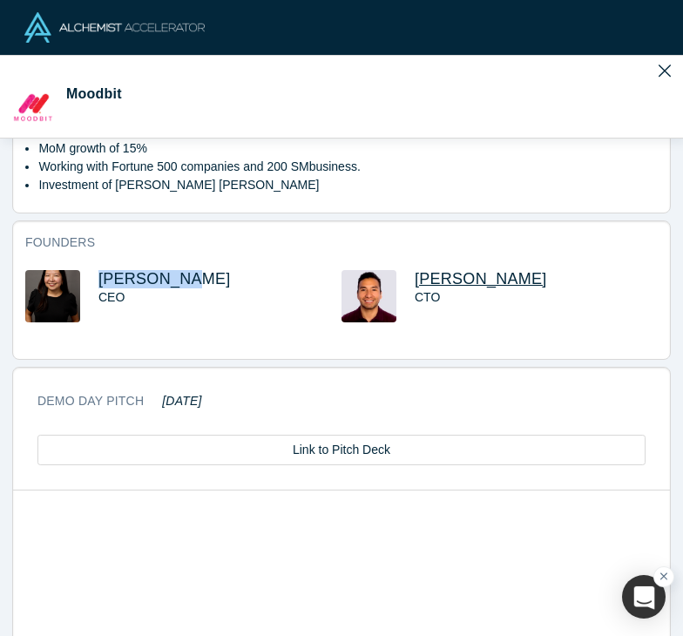
click at [503, 288] on span "Alfredo Jaldin" at bounding box center [481, 278] width 132 height 17
drag, startPoint x: 510, startPoint y: 301, endPoint x: 407, endPoint y: 298, distance: 102.9
click at [407, 298] on div "Alfredo Jaldin CTO" at bounding box center [500, 308] width 316 height 77
copy span "Alfredo Jaldin"
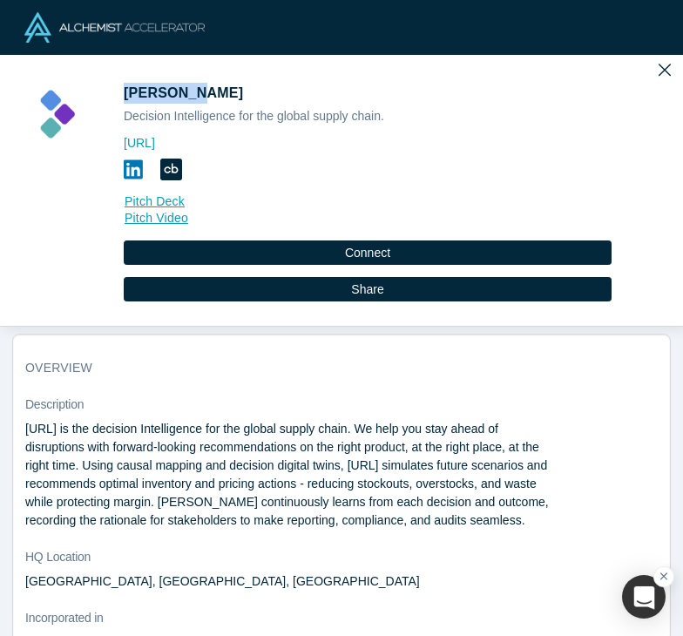
drag, startPoint x: 189, startPoint y: 90, endPoint x: 126, endPoint y: 96, distance: 63.1
click at [126, 96] on span "[PERSON_NAME]" at bounding box center [186, 92] width 124 height 15
copy span "[PERSON_NAME]"
click at [485, 360] on h3 "overview" at bounding box center [329, 368] width 608 height 18
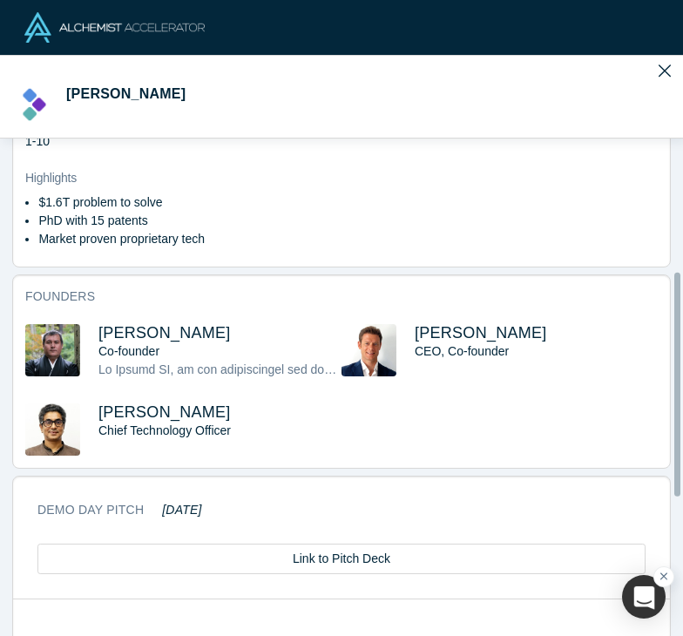
scroll to position [784, 0]
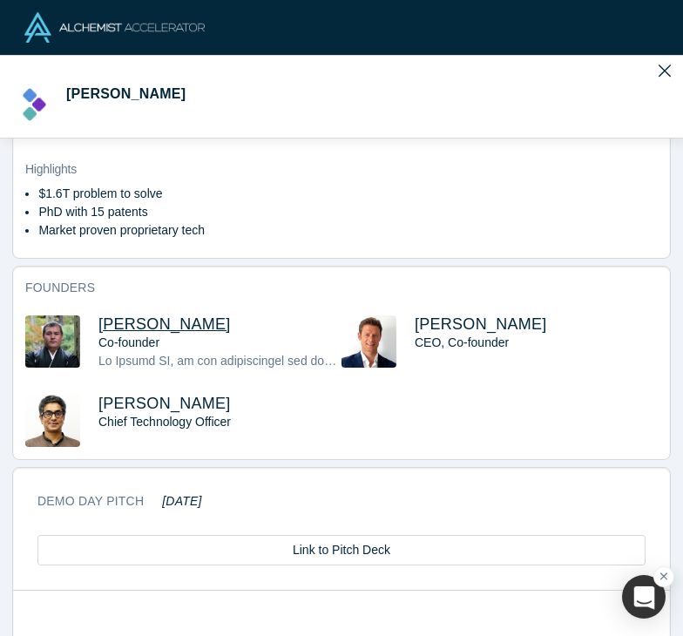
click at [127, 318] on span "[PERSON_NAME]" at bounding box center [164, 324] width 132 height 17
drag, startPoint x: 183, startPoint y: 323, endPoint x: 98, endPoint y: 324, distance: 85.4
click at [98, 324] on h3 "[PERSON_NAME]" at bounding box center [219, 325] width 243 height 18
copy span "[PERSON_NAME]"
drag, startPoint x: 513, startPoint y: 325, endPoint x: 401, endPoint y: 326, distance: 112.4
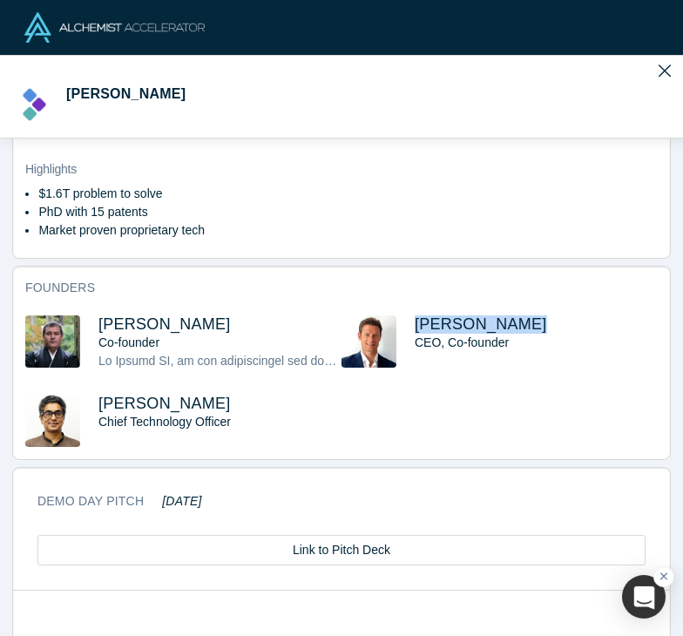
click at [401, 326] on div "[PERSON_NAME] CEO, Co-founder" at bounding box center [500, 355] width 316 height 79
copy span "[PERSON_NAME]"
drag, startPoint x: 248, startPoint y: 402, endPoint x: 84, endPoint y: 402, distance: 163.9
click at [84, 402] on div "[PERSON_NAME] Chief Technology Officer" at bounding box center [183, 421] width 316 height 52
copy div "[PERSON_NAME]"
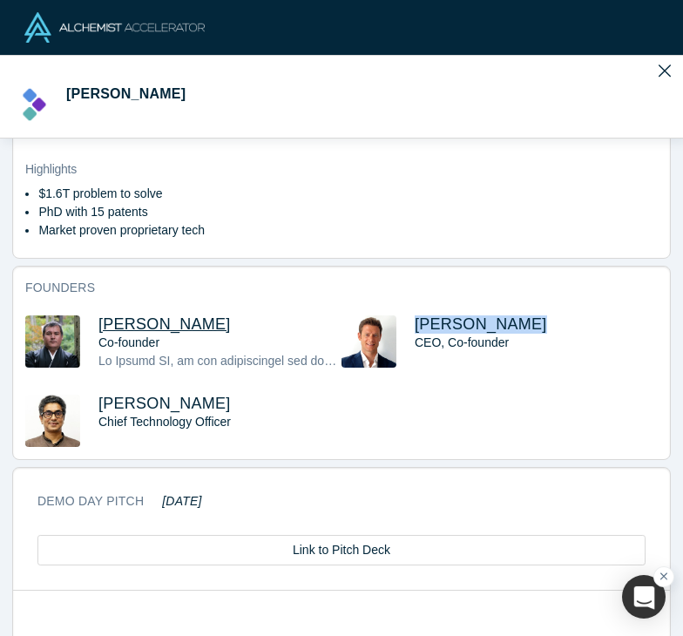
click at [127, 319] on span "Sinjin Wolf" at bounding box center [164, 324] width 132 height 17
click at [452, 322] on span "Evan Burkosky" at bounding box center [481, 324] width 132 height 17
click at [200, 395] on span "Dr Hareesh Nambiar" at bounding box center [164, 403] width 132 height 17
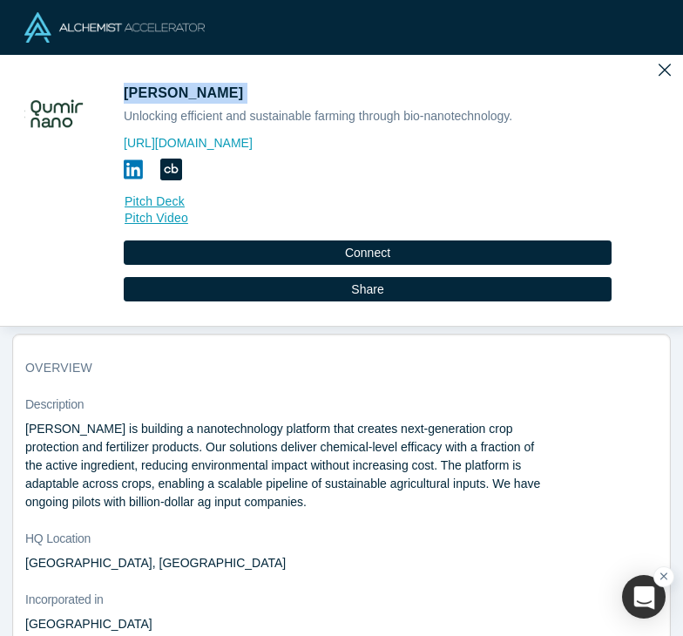
drag, startPoint x: 206, startPoint y: 95, endPoint x: 128, endPoint y: 97, distance: 77.6
click at [128, 97] on span "[PERSON_NAME]" at bounding box center [186, 92] width 124 height 15
copy span "[PERSON_NAME]"
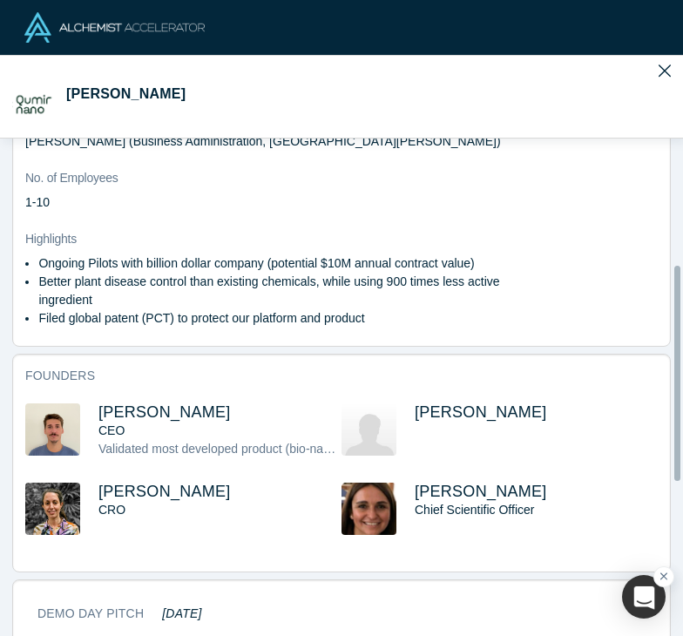
scroll to position [770, 0]
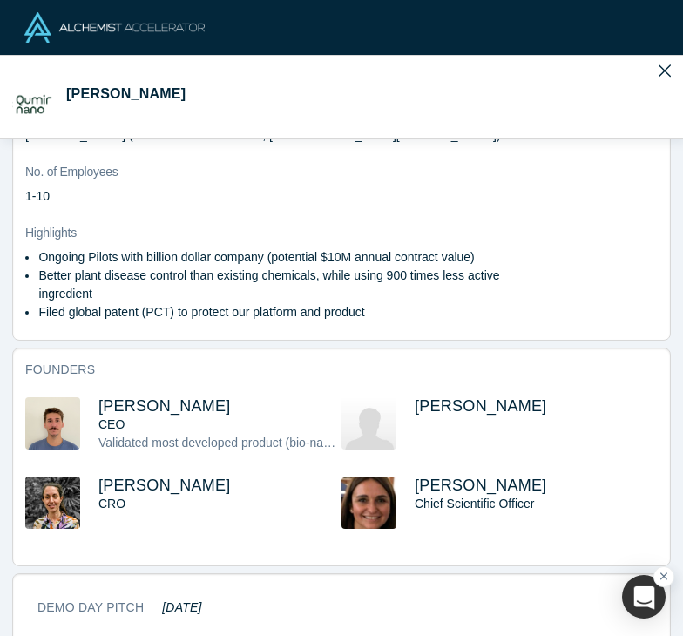
drag, startPoint x: 216, startPoint y: 387, endPoint x: 91, endPoint y: 390, distance: 125.5
click at [91, 397] on div "[PERSON_NAME] CEO Validated most developed product (bio-nanofungicide) - 2 soyb…" at bounding box center [183, 436] width 316 height 79
copy span "[PERSON_NAME]"
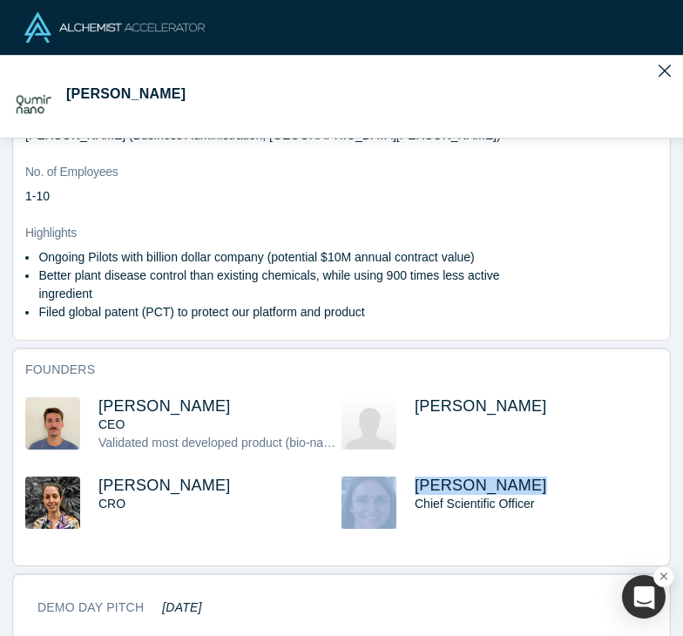
drag, startPoint x: 513, startPoint y: 465, endPoint x: 397, endPoint y: 469, distance: 116.0
click at [397, 477] on div "[PERSON_NAME] Chief Scientific Officer" at bounding box center [500, 515] width 316 height 77
copy div "[PERSON_NAME]"
drag, startPoint x: 214, startPoint y: 465, endPoint x: 97, endPoint y: 469, distance: 117.7
click at [97, 477] on div "[PERSON_NAME] CRO" at bounding box center [183, 515] width 316 height 77
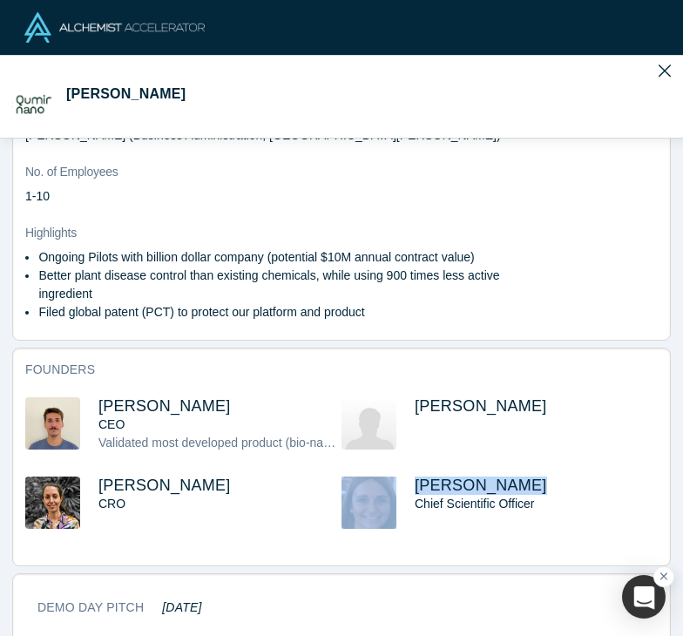
copy span "[PERSON_NAME]"
click at [168, 397] on span "[PERSON_NAME]" at bounding box center [164, 405] width 132 height 17
click at [176, 477] on span "[PERSON_NAME]" at bounding box center [164, 485] width 132 height 17
click at [475, 477] on span "[PERSON_NAME]" at bounding box center [481, 485] width 132 height 17
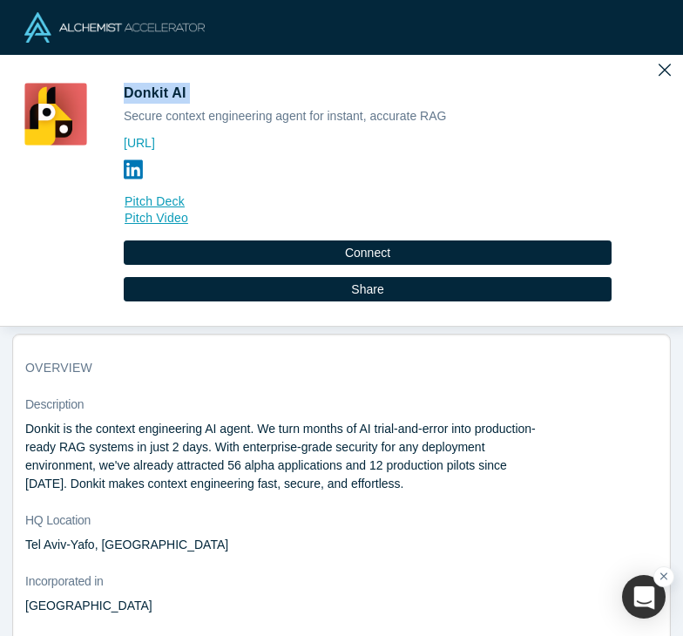
drag, startPoint x: 188, startPoint y: 95, endPoint x: 126, endPoint y: 96, distance: 61.9
click at [126, 96] on span "Donkit AI" at bounding box center [157, 92] width 66 height 15
copy span "Donkit AI"
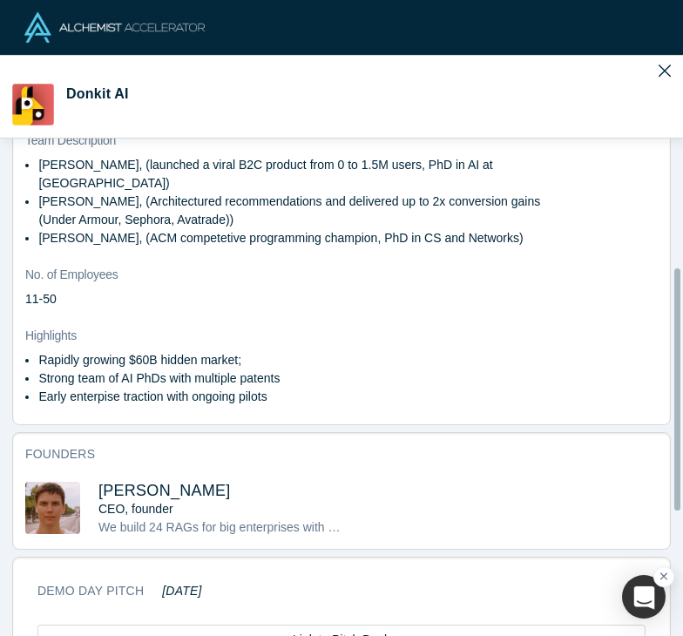
scroll to position [744, 0]
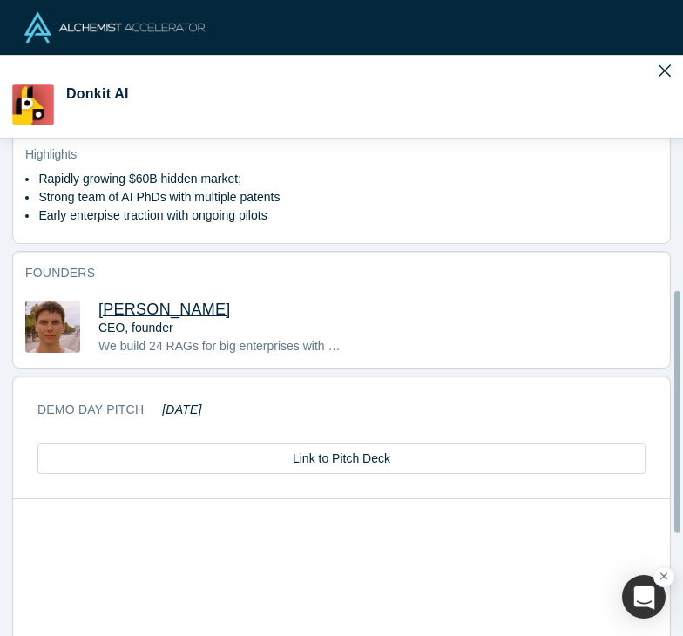
click at [200, 306] on span "Mikhail Baklanov" at bounding box center [164, 309] width 132 height 17
drag, startPoint x: 220, startPoint y: 308, endPoint x: 102, endPoint y: 302, distance: 117.8
click at [102, 302] on h3 "Mikhail Baklanov" at bounding box center [219, 310] width 243 height 18
copy span "Mikhail Baklanov"
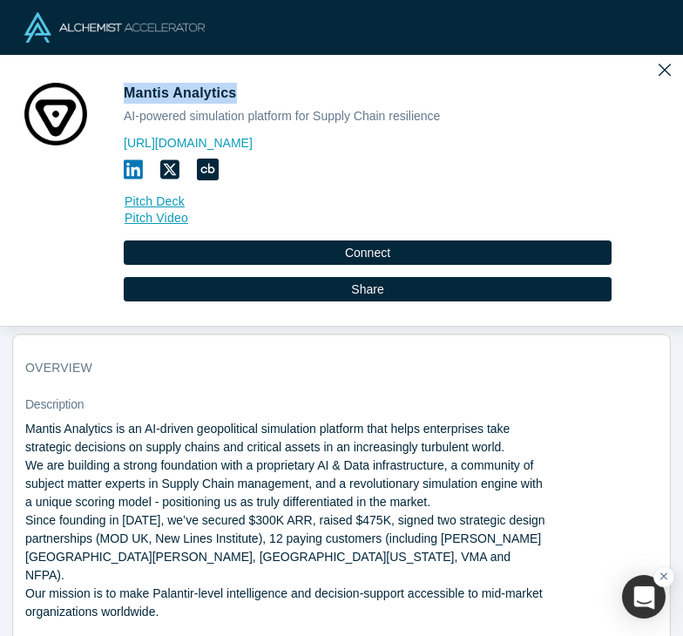
drag, startPoint x: 230, startPoint y: 95, endPoint x: 129, endPoint y: 98, distance: 101.2
click at [129, 98] on span "Mantis Analytics" at bounding box center [182, 92] width 117 height 15
copy span "Mantis Analytics"
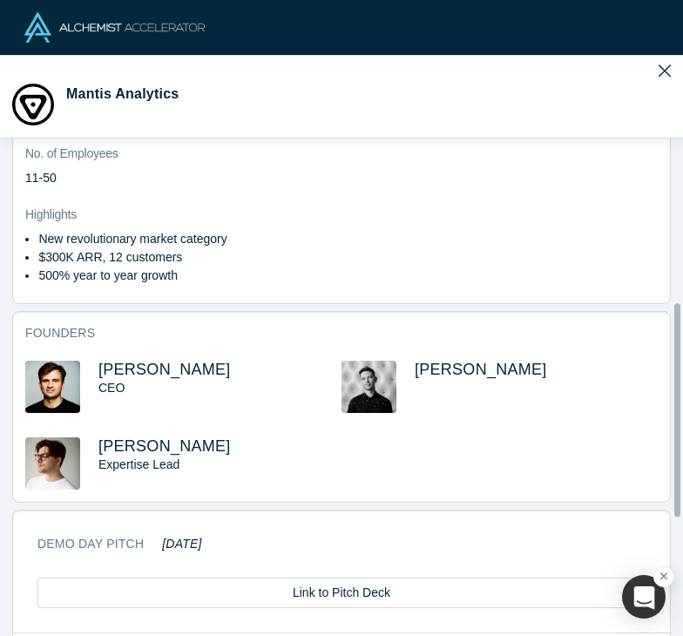
scroll to position [887, 0]
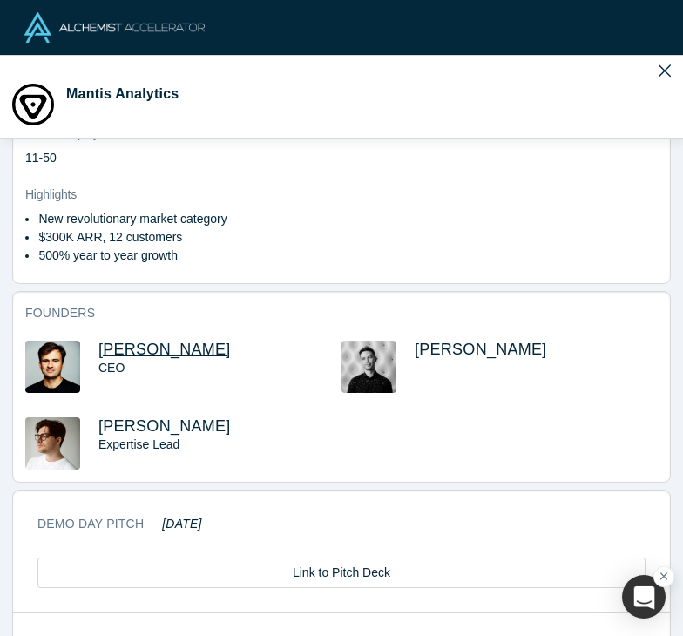
click at [180, 341] on span "[PERSON_NAME]" at bounding box center [164, 349] width 132 height 17
drag, startPoint x: 261, startPoint y: 309, endPoint x: 101, endPoint y: 311, distance: 160.4
click at [101, 341] on h3 "[PERSON_NAME]" at bounding box center [219, 350] width 243 height 18
copy span "[PERSON_NAME]"
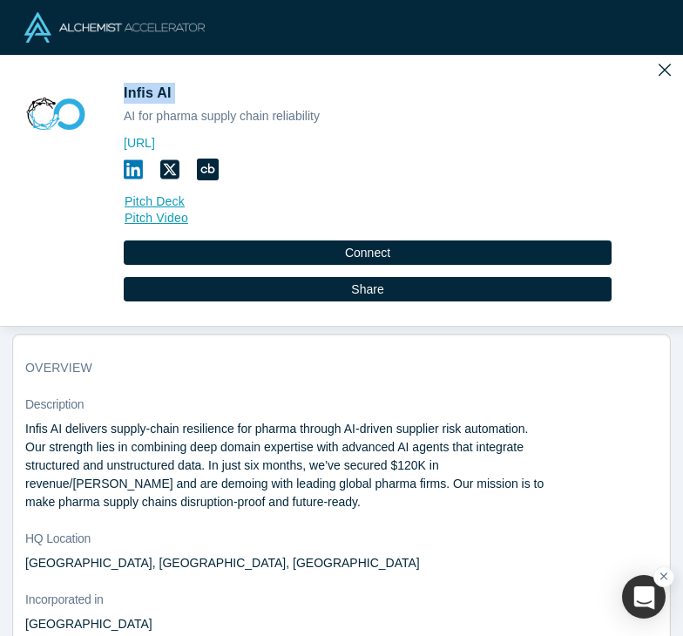
drag, startPoint x: 175, startPoint y: 94, endPoint x: 125, endPoint y: 100, distance: 50.9
click at [125, 100] on h1 "Infis AI" at bounding box center [368, 93] width 488 height 21
copy span "Infis AI"
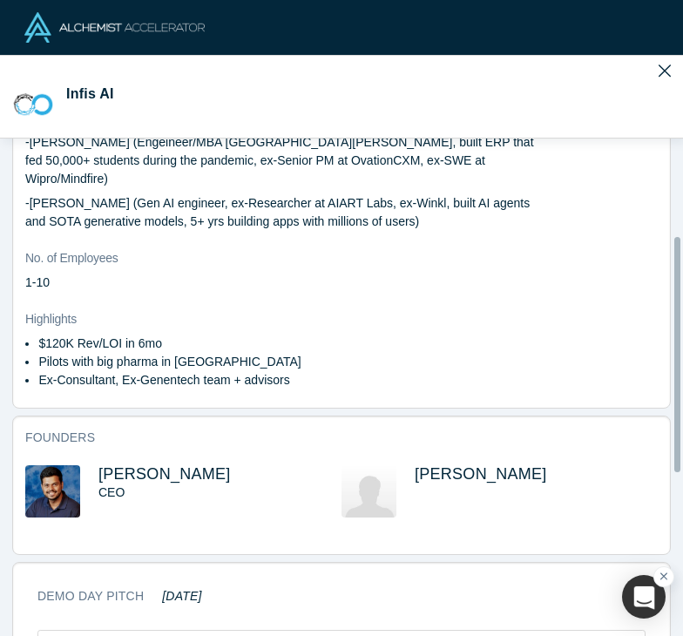
scroll to position [662, 0]
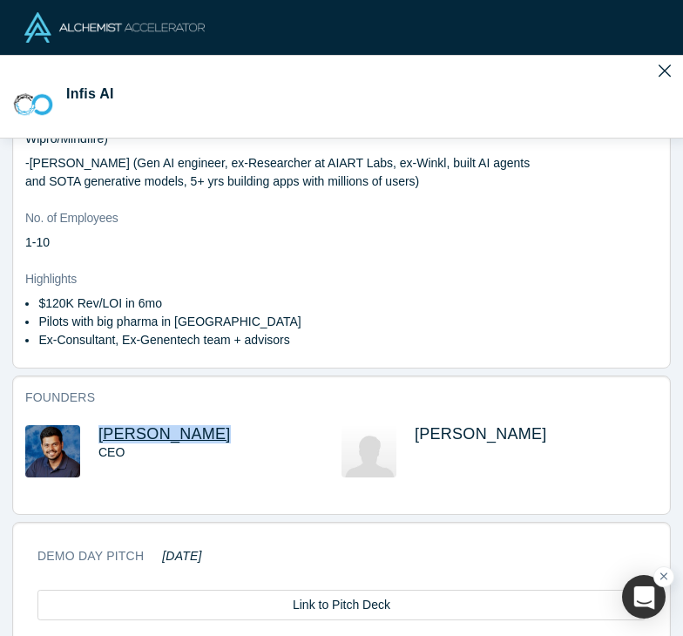
drag, startPoint x: 195, startPoint y: 415, endPoint x: 100, endPoint y: 417, distance: 95.0
click at [100, 425] on h3 "[PERSON_NAME]" at bounding box center [219, 434] width 243 height 18
copy span "[PERSON_NAME]"
click at [157, 425] on span "Prayas Tiwari" at bounding box center [164, 433] width 132 height 17
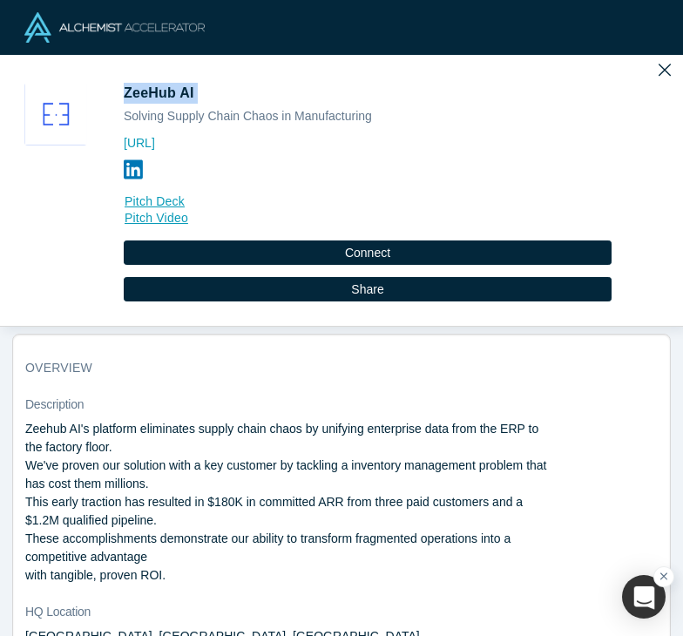
drag, startPoint x: 195, startPoint y: 96, endPoint x: 127, endPoint y: 95, distance: 68.0
click at [127, 95] on span "ZeeHub AI" at bounding box center [161, 92] width 74 height 15
copy span "ZeeHub AI"
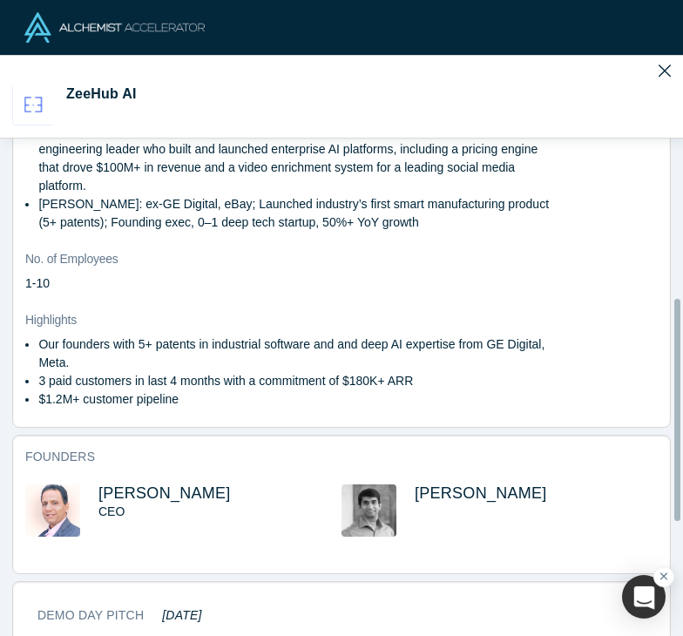
scroll to position [837, 0]
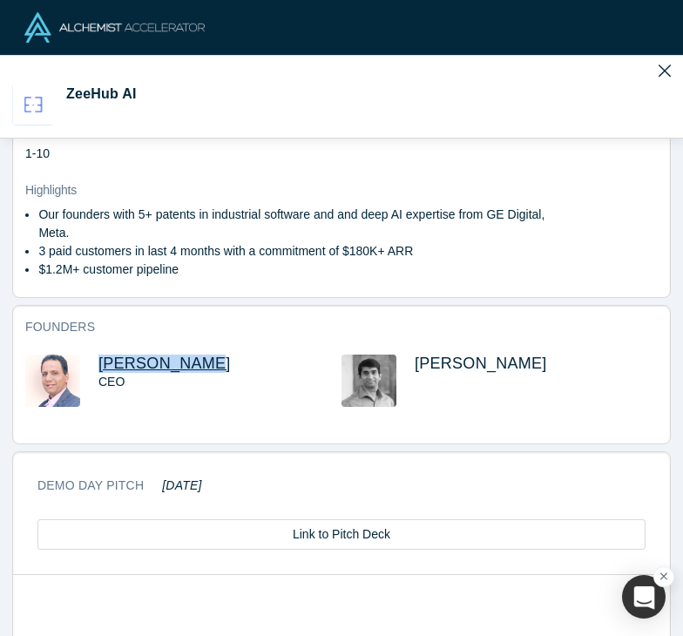
drag, startPoint x: 184, startPoint y: 346, endPoint x: 102, endPoint y: 350, distance: 82.0
click at [102, 355] on h3 "Nilesh Dixit" at bounding box center [219, 364] width 243 height 18
copy span "Nilesh Dixit"
click at [533, 378] on div "Shekhar Nirkhe" at bounding box center [536, 393] width 243 height 77
drag, startPoint x: 520, startPoint y: 347, endPoint x: 409, endPoint y: 350, distance: 111.6
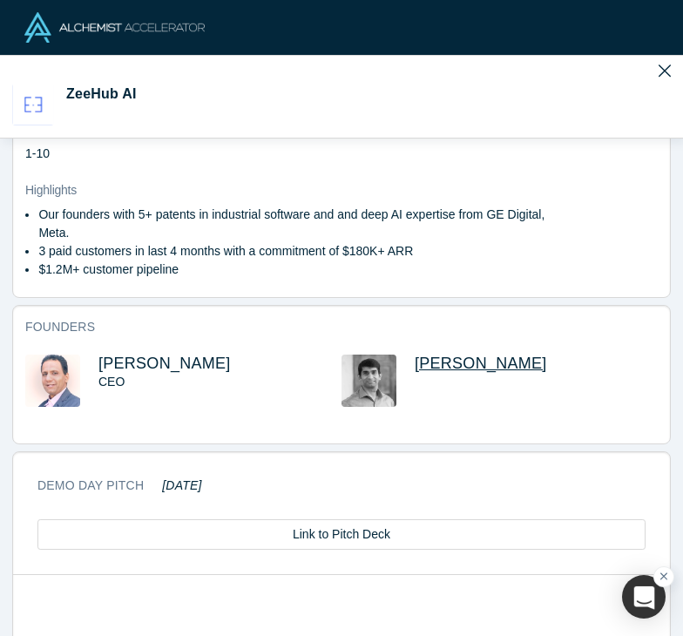
click at [415, 355] on h3 "Shekhar Nirkhe" at bounding box center [536, 364] width 243 height 18
copy span "Shekhar Nirkhe"
click at [126, 355] on span "Nilesh Dixit" at bounding box center [164, 363] width 132 height 17
click at [463, 355] on span "Shekhar Nirkhe" at bounding box center [481, 363] width 132 height 17
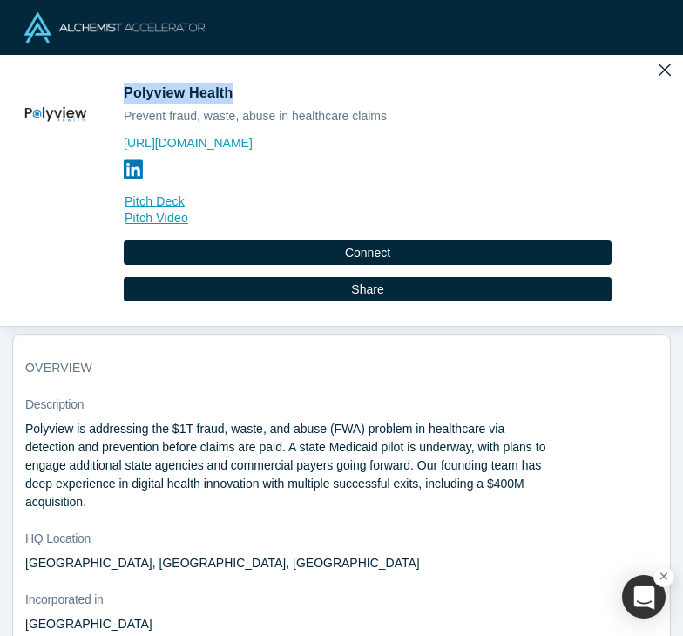
drag, startPoint x: 229, startPoint y: 98, endPoint x: 126, endPoint y: 95, distance: 103.8
click at [126, 95] on span "Polyview Health" at bounding box center [180, 92] width 113 height 15
copy span "Polyview Health"
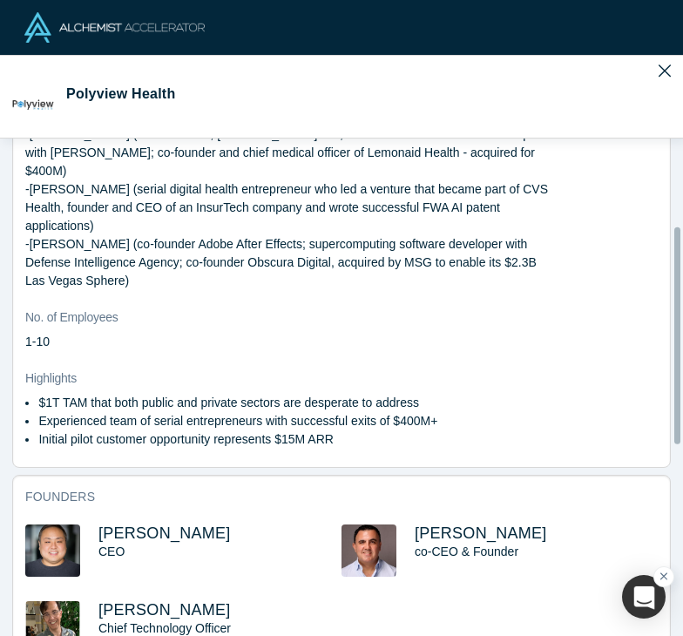
scroll to position [760, 0]
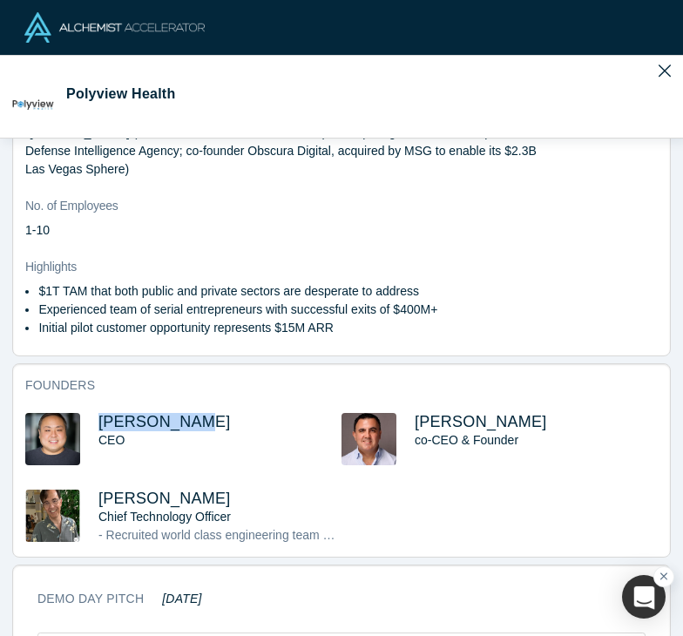
drag, startPoint x: 199, startPoint y: 405, endPoint x: 92, endPoint y: 404, distance: 106.4
click at [92, 413] on div "[PERSON_NAME] CEO" at bounding box center [183, 451] width 316 height 77
copy span "[PERSON_NAME]"
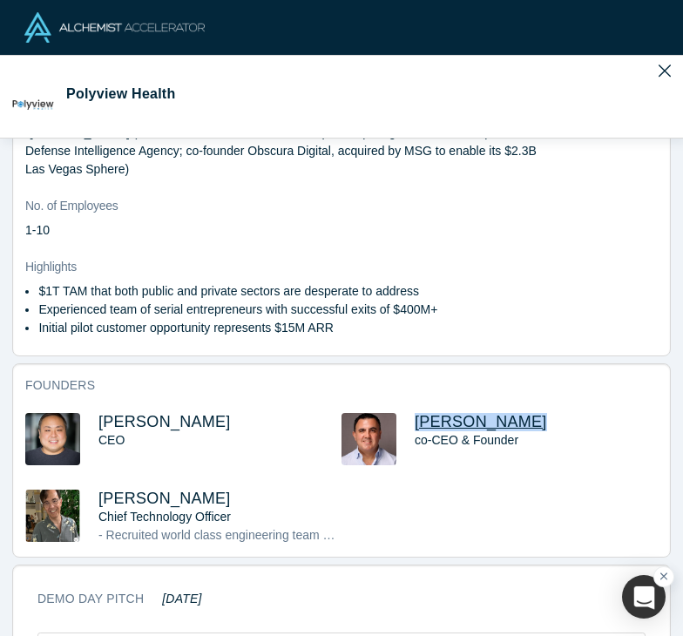
drag, startPoint x: 506, startPoint y: 401, endPoint x: 410, endPoint y: 404, distance: 95.9
click at [415, 413] on h3 "[PERSON_NAME]" at bounding box center [536, 422] width 243 height 18
copy span "[PERSON_NAME]"
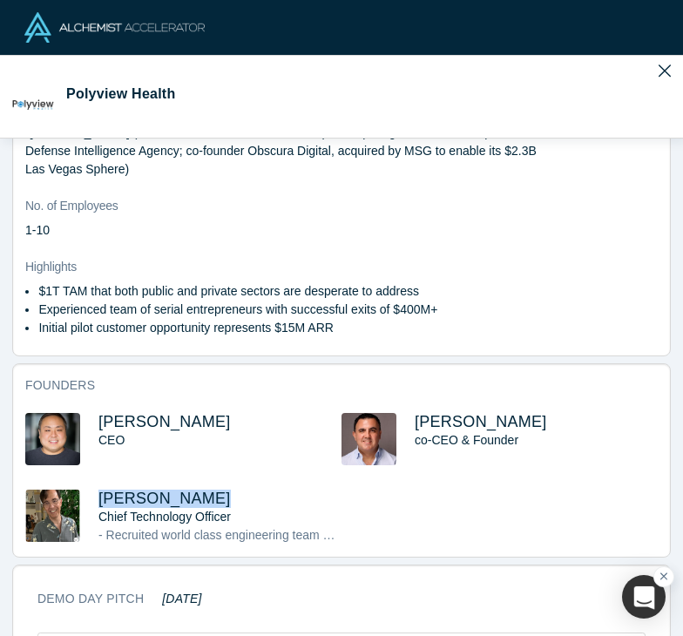
drag, startPoint x: 220, startPoint y: 475, endPoint x: 97, endPoint y: 481, distance: 123.1
click at [97, 490] on div "[PERSON_NAME] Chief Technology Officer - Recruited world class engineering team…" at bounding box center [183, 517] width 316 height 55
copy span "[PERSON_NAME]"
click at [126, 413] on span "[PERSON_NAME]" at bounding box center [164, 421] width 132 height 17
click at [306, 337] on div "Polyview Health overview Description Polyview is addressing the $1T fraud, wast…" at bounding box center [341, 322] width 683 height 1497
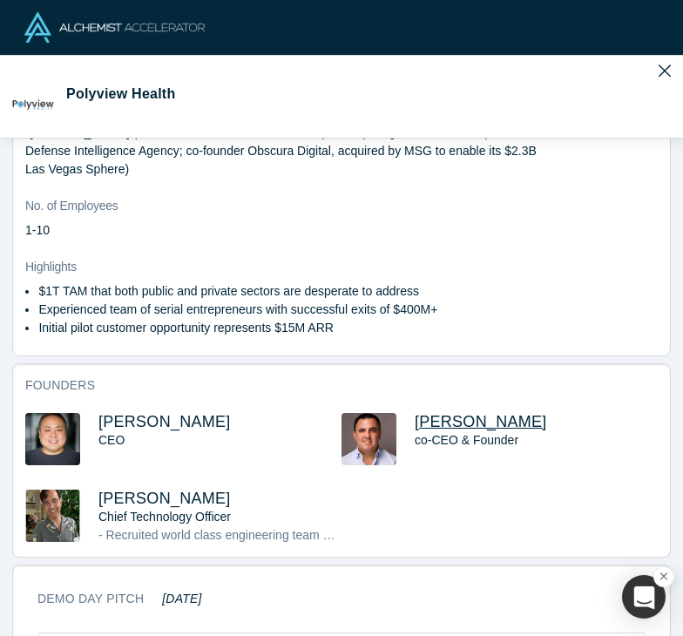
click at [416, 413] on span "[PERSON_NAME]" at bounding box center [481, 421] width 132 height 17
click at [174, 490] on span "[PERSON_NAME]" at bounding box center [164, 498] width 132 height 17
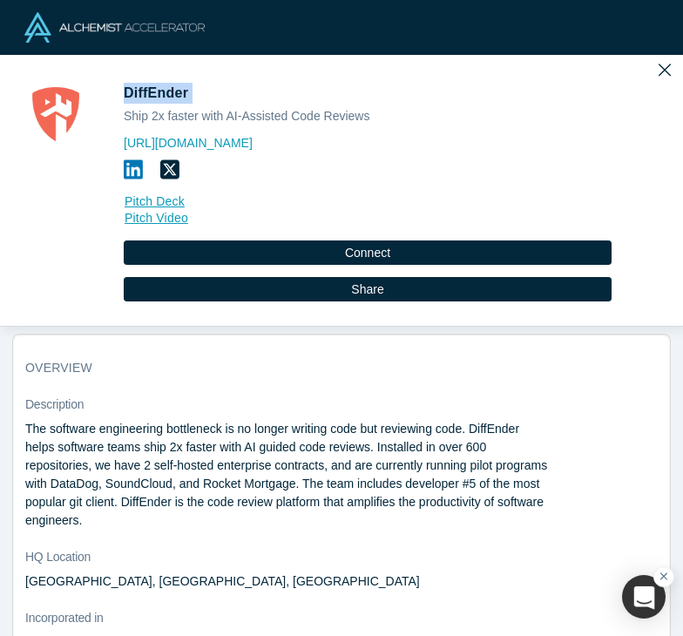
drag, startPoint x: 187, startPoint y: 92, endPoint x: 126, endPoint y: 93, distance: 61.0
click at [126, 93] on span "DiffEnder" at bounding box center [158, 92] width 69 height 15
copy span "DiffEnder"
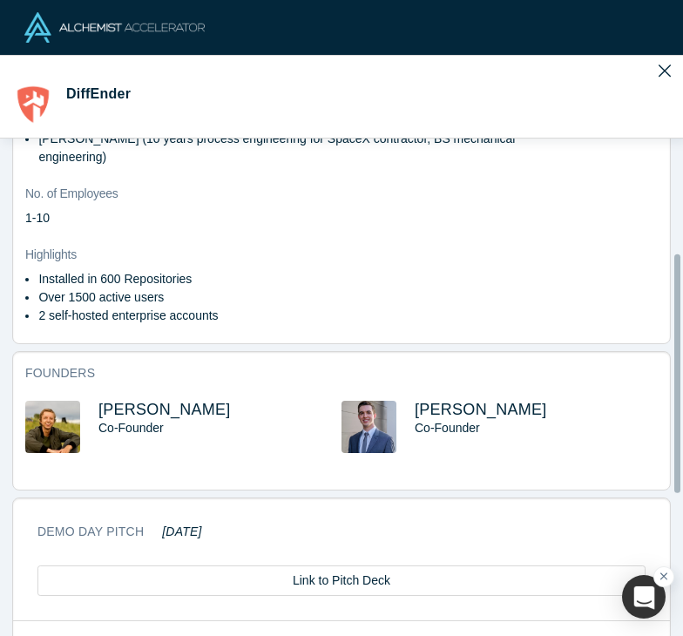
scroll to position [666, 0]
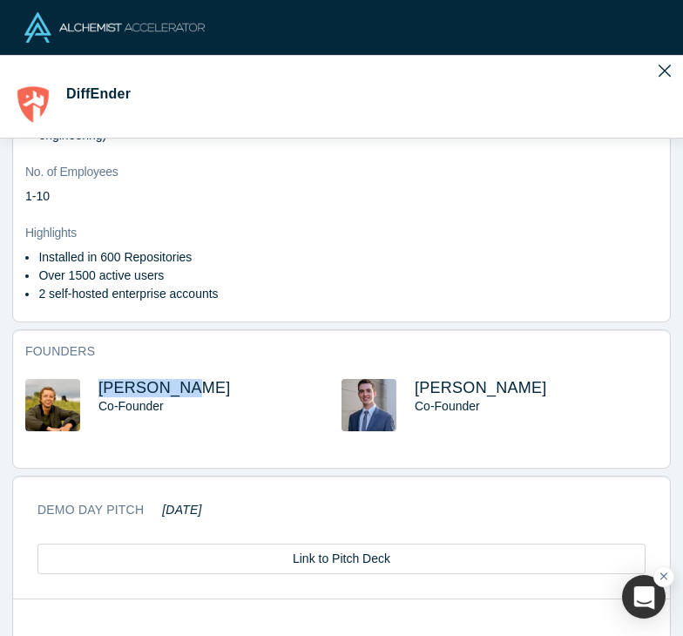
drag, startPoint x: 173, startPoint y: 391, endPoint x: 97, endPoint y: 391, distance: 75.8
click at [97, 391] on div "Kyle Smith Co-Founder" at bounding box center [183, 417] width 316 height 77
copy span "Kyle Smith"
drag, startPoint x: 519, startPoint y: 390, endPoint x: 411, endPoint y: 394, distance: 109.0
click at [415, 394] on div "Connor Owen Co-Founder" at bounding box center [536, 417] width 243 height 77
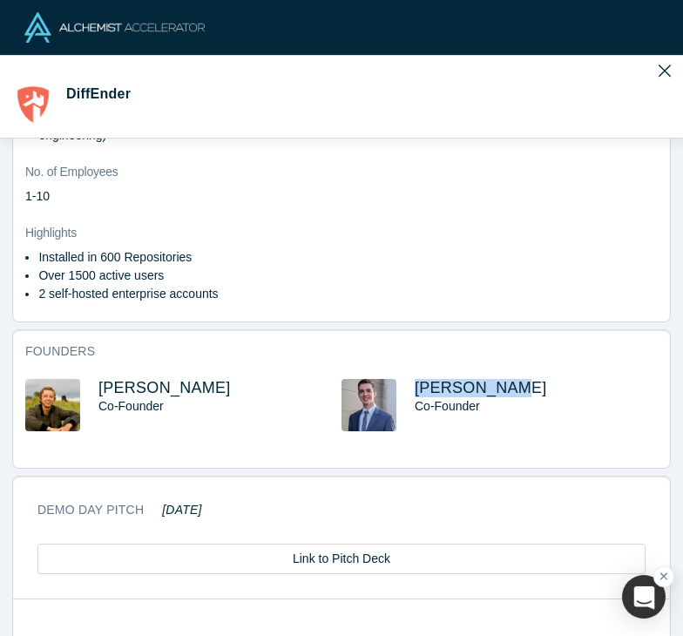
copy span "Connor Owen"
click at [133, 388] on span "Kyle Smith" at bounding box center [164, 387] width 132 height 17
click at [438, 386] on span "Connor Owen" at bounding box center [481, 387] width 132 height 17
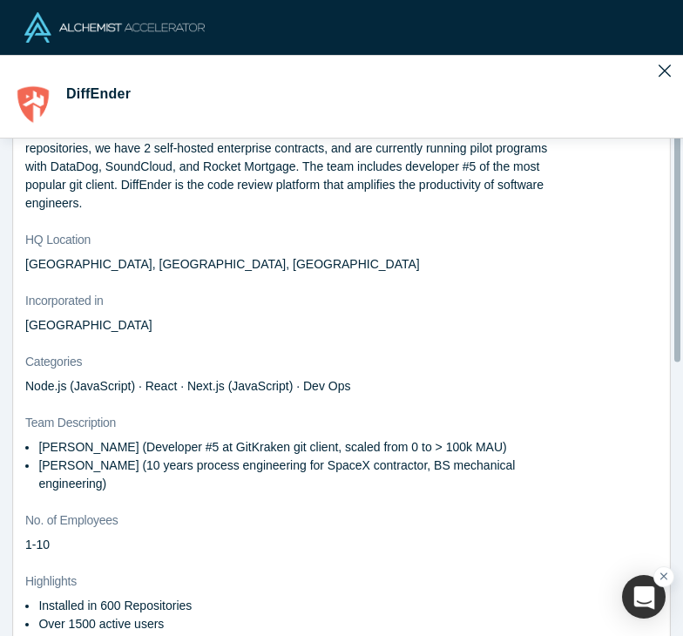
scroll to position [0, 0]
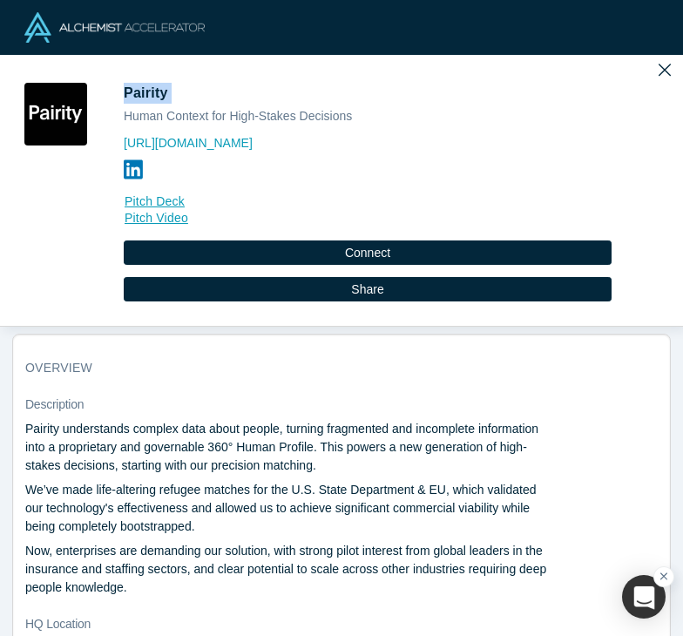
drag, startPoint x: 167, startPoint y: 98, endPoint x: 122, endPoint y: 94, distance: 45.5
click at [122, 94] on div "Pairity Human Context for High-Stakes Decisions [URL][DOMAIN_NAME] Pitch Deck P…" at bounding box center [341, 204] width 659 height 243
copy span "Pairity"
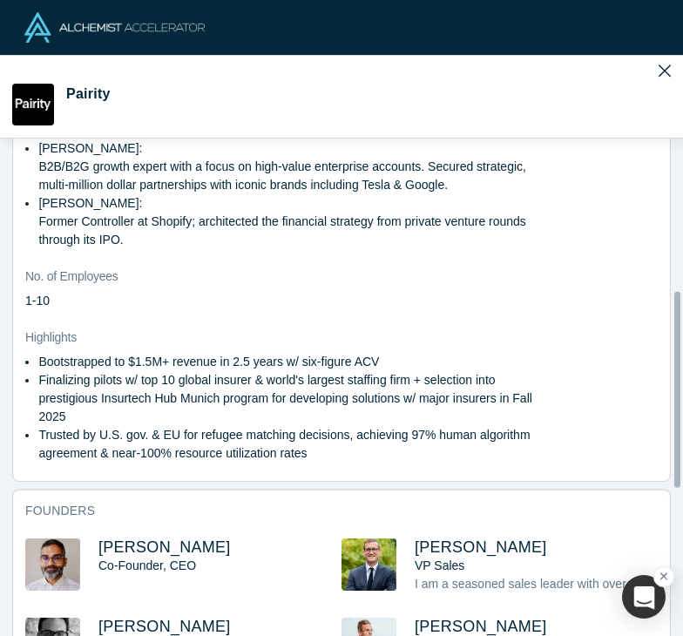
scroll to position [930, 0]
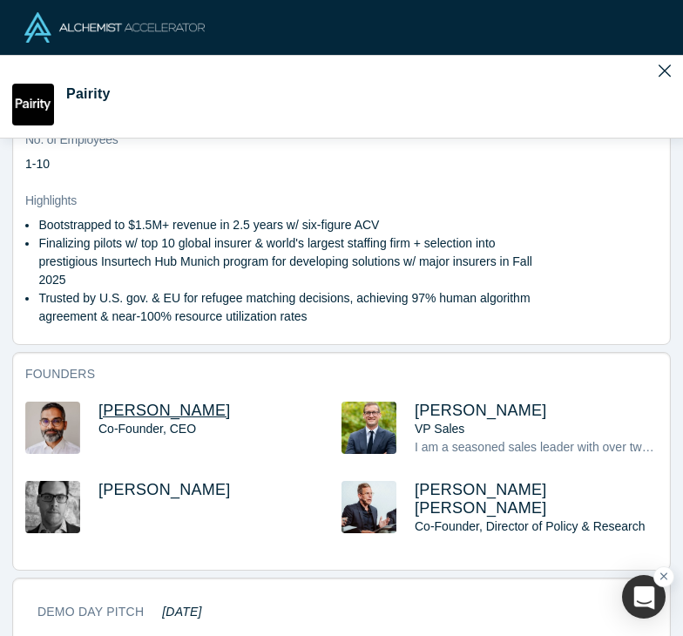
drag, startPoint x: 220, startPoint y: 411, endPoint x: 102, endPoint y: 415, distance: 117.7
click at [102, 415] on h3 "[PERSON_NAME]" at bounding box center [219, 411] width 243 height 18
copy span "[PERSON_NAME]"
drag, startPoint x: 518, startPoint y: 412, endPoint x: 412, endPoint y: 412, distance: 105.5
click at [415, 412] on h3 "Radboud Reijn" at bounding box center [536, 411] width 243 height 18
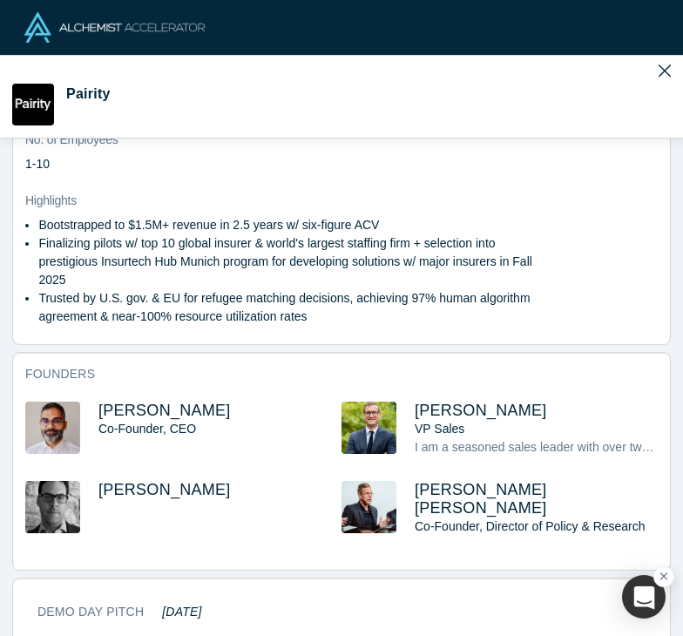
click at [513, 540] on div "Craig Damian Smith Co-Founder, Director of Policy & Research" at bounding box center [536, 519] width 243 height 77
drag, startPoint x: 552, startPoint y: 489, endPoint x: 407, endPoint y: 492, distance: 144.7
click at [407, 492] on div "Craig Damian Smith Co-Founder, Director of Policy & Research" at bounding box center [500, 519] width 316 height 77
copy span "Craig Damian Smith"
click at [171, 412] on span "Gotam Bhardwaj" at bounding box center [164, 410] width 132 height 17
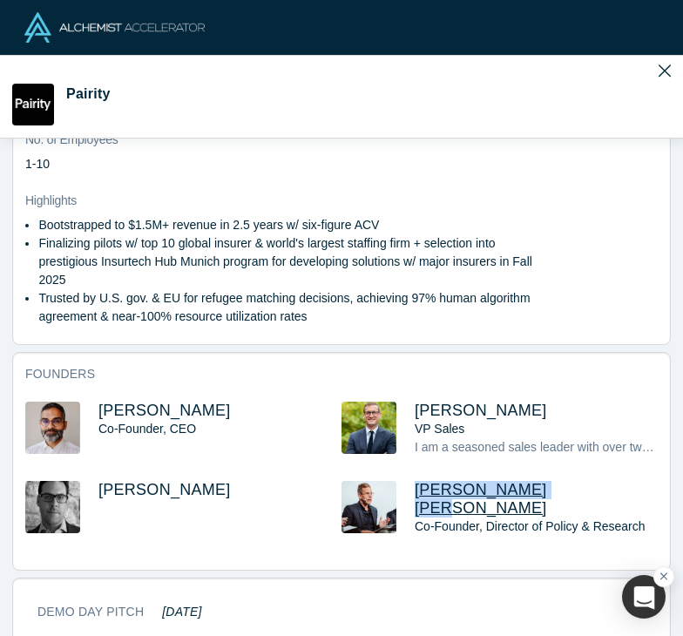
click at [459, 486] on span "Craig Damian Smith" at bounding box center [481, 499] width 132 height 36
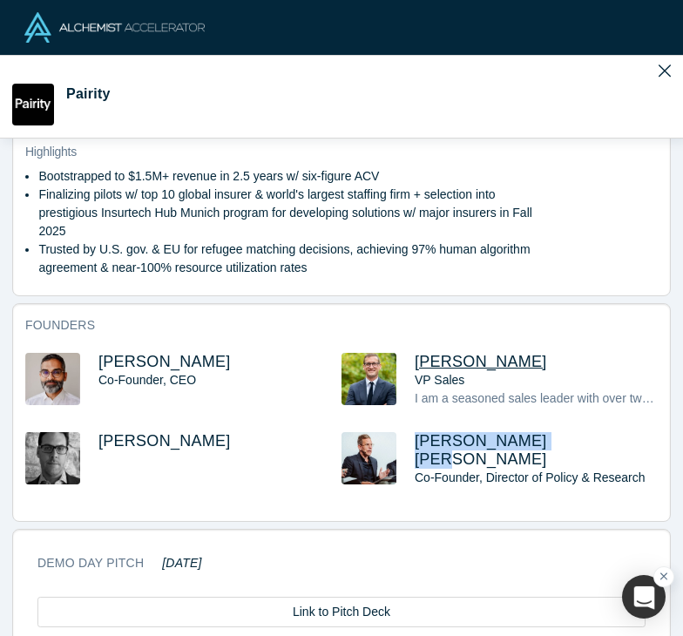
click at [424, 353] on span "Radboud Reijn" at bounding box center [481, 361] width 132 height 17
click at [138, 445] on span "Mike Gagnon" at bounding box center [164, 440] width 132 height 17
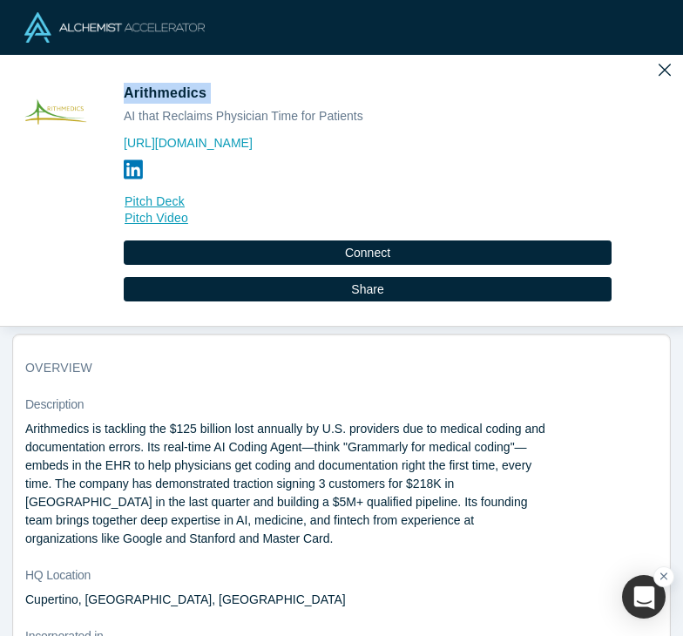
drag, startPoint x: 204, startPoint y: 94, endPoint x: 127, endPoint y: 96, distance: 76.7
click at [127, 96] on span "Arithmedics" at bounding box center [167, 92] width 87 height 15
copy span "Arithmedics"
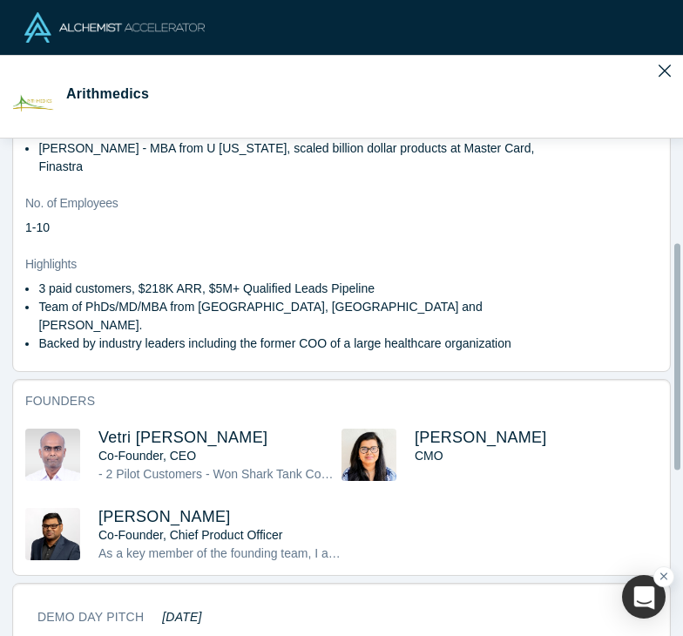
scroll to position [711, 0]
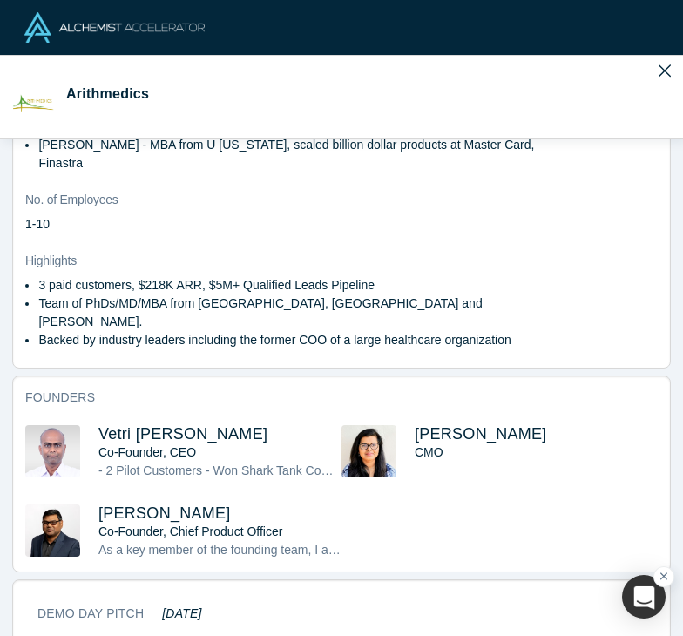
drag, startPoint x: 250, startPoint y: 383, endPoint x: 96, endPoint y: 377, distance: 154.4
click at [96, 425] on div "[PERSON_NAME] Co-Founder, CEO - 2 Pilot Customers - Won Shark Tank Competition …" at bounding box center [183, 464] width 316 height 79
copy span "Vetri [PERSON_NAME]"
drag, startPoint x: 607, startPoint y: 384, endPoint x: 408, endPoint y: 381, distance: 198.8
click at [415, 425] on h3 "[PERSON_NAME]" at bounding box center [536, 434] width 243 height 18
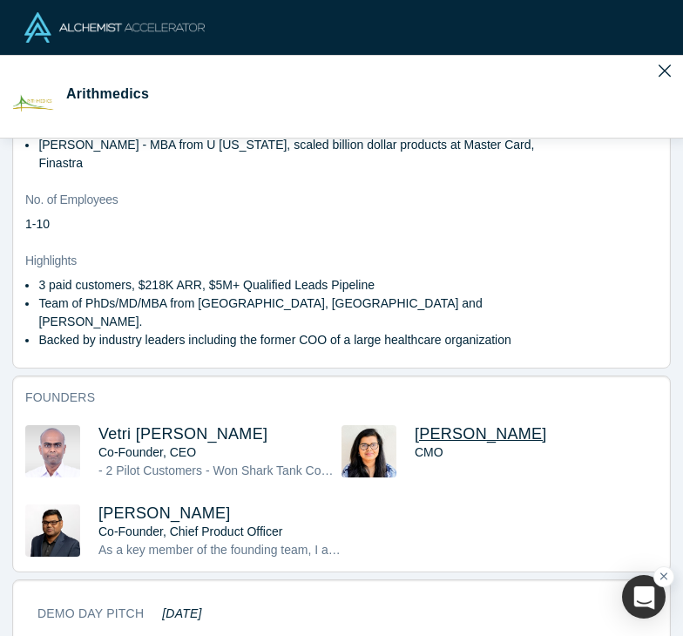
copy span "[PERSON_NAME]"
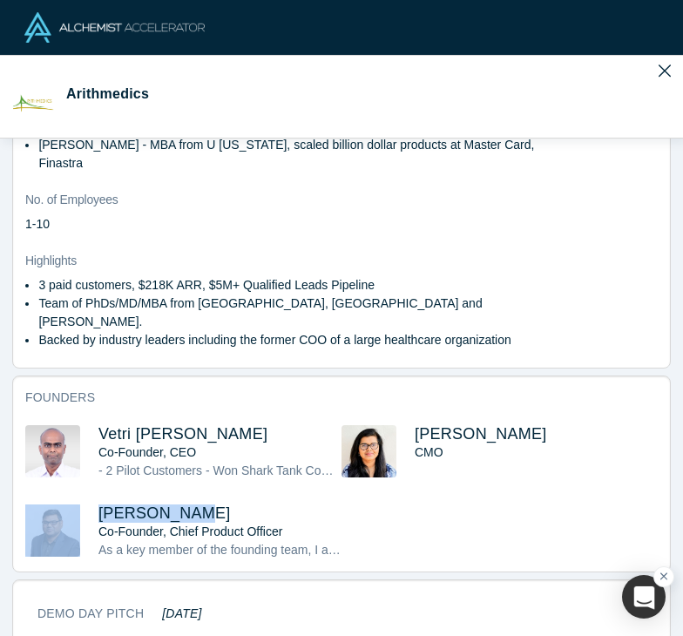
drag, startPoint x: 202, startPoint y: 458, endPoint x: 73, endPoint y: 458, distance: 129.0
click at [73, 505] on div "[PERSON_NAME] Co-Founder, Chief Product Officer As a key member of the founding…" at bounding box center [183, 532] width 316 height 55
copy div "[PERSON_NAME]"
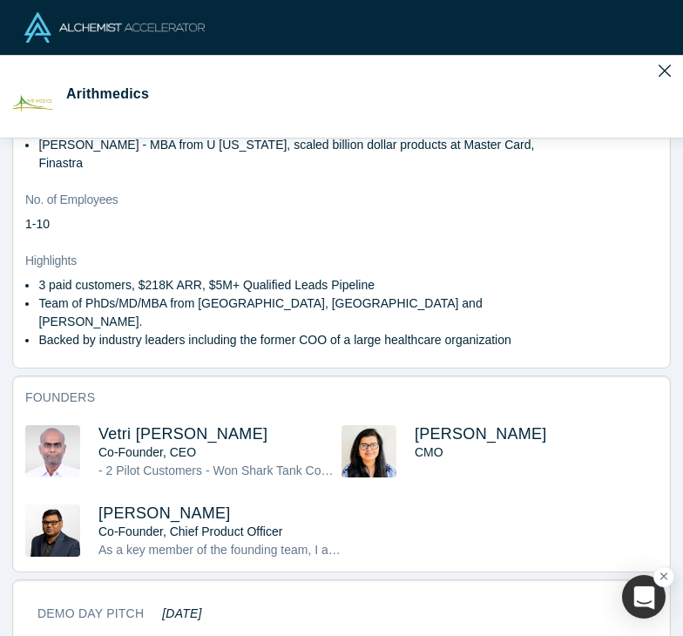
click at [581, 581] on div "Demo Day Pitch [DATE] Link to Pitch Deck" at bounding box center [341, 642] width 657 height 123
click at [146, 425] on span "Vetri [PERSON_NAME]" at bounding box center [182, 433] width 169 height 17
click at [439, 425] on span "[PERSON_NAME]" at bounding box center [481, 433] width 132 height 17
